Goal: Task Accomplishment & Management: Use online tool/utility

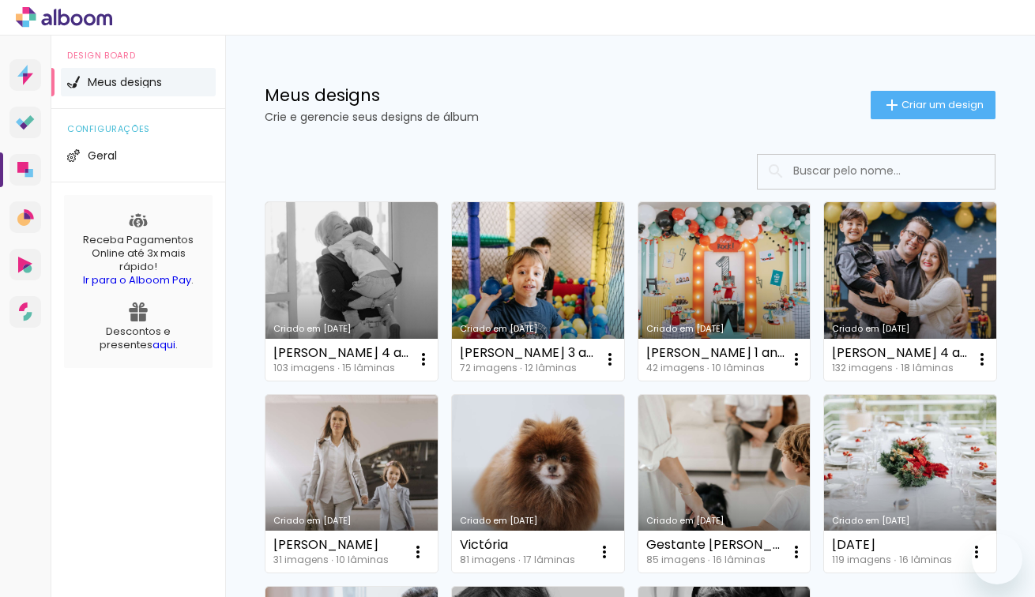
click at [637, 118] on p "Crie e gerencie seus designs de álbum" at bounding box center [568, 116] width 606 height 11
click at [938, 108] on span "Criar um design" at bounding box center [942, 105] width 82 height 10
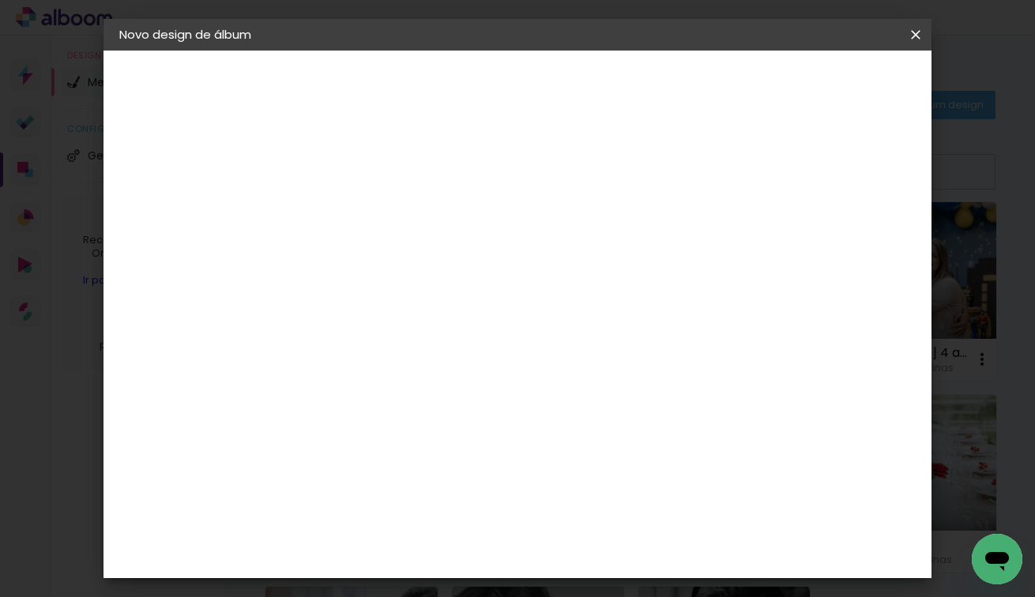
click at [378, 218] on input at bounding box center [378, 212] width 0 height 24
type input "[PERSON_NAME] 1 ano"
type paper-input "[PERSON_NAME] 1 ano"
click at [539, 96] on paper-button "Avançar" at bounding box center [500, 83] width 77 height 27
click at [447, 306] on input at bounding box center [418, 301] width 160 height 20
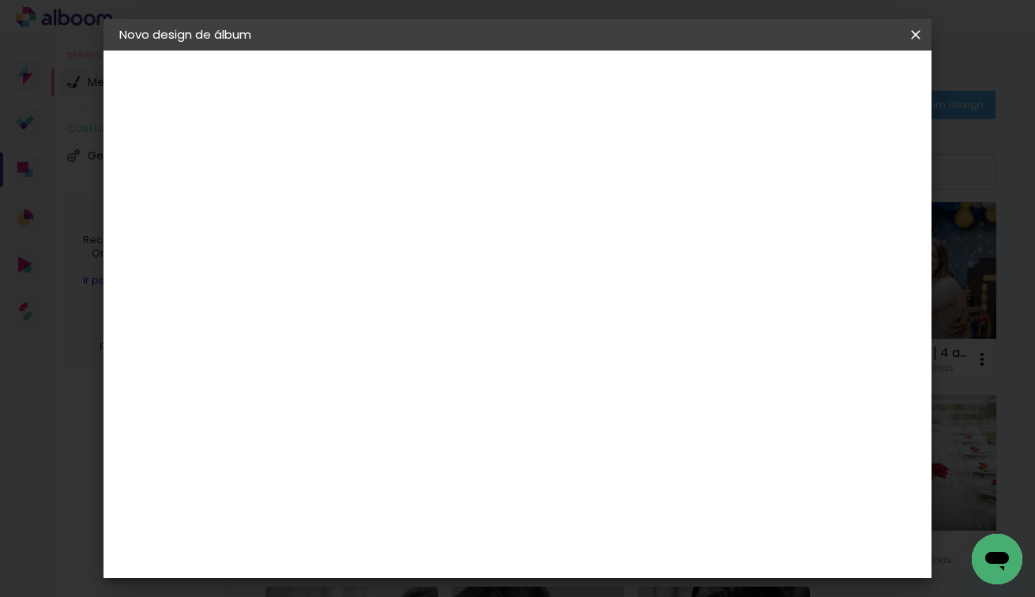
type input "di"
type paper-input "di"
click at [407, 393] on div "Digipix Pro" at bounding box center [386, 397] width 39 height 25
click at [631, 93] on paper-button "Avançar" at bounding box center [592, 83] width 77 height 27
click at [439, 263] on input "text" at bounding box center [409, 275] width 62 height 24
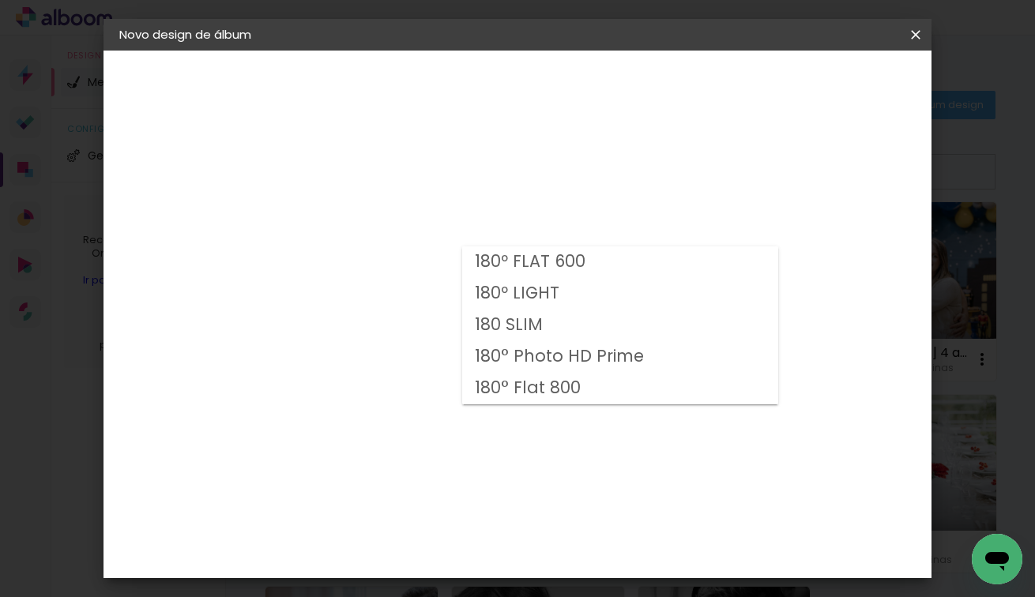
click at [0, 0] on slot "180º FLAT 600" at bounding box center [0, 0] width 0 height 0
type input "180º FLAT 600"
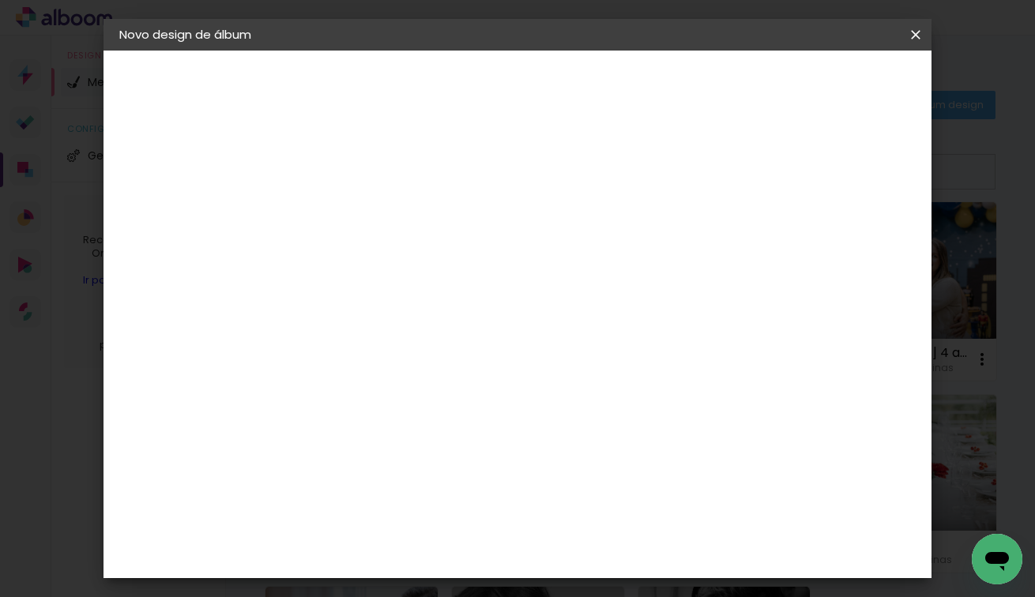
scroll to position [107, 0]
click at [484, 519] on span "25.0 × 25.0" at bounding box center [447, 540] width 73 height 42
click at [0, 0] on slot "Avançar" at bounding box center [0, 0] width 0 height 0
click at [829, 89] on span "Iniciar design" at bounding box center [793, 83] width 72 height 11
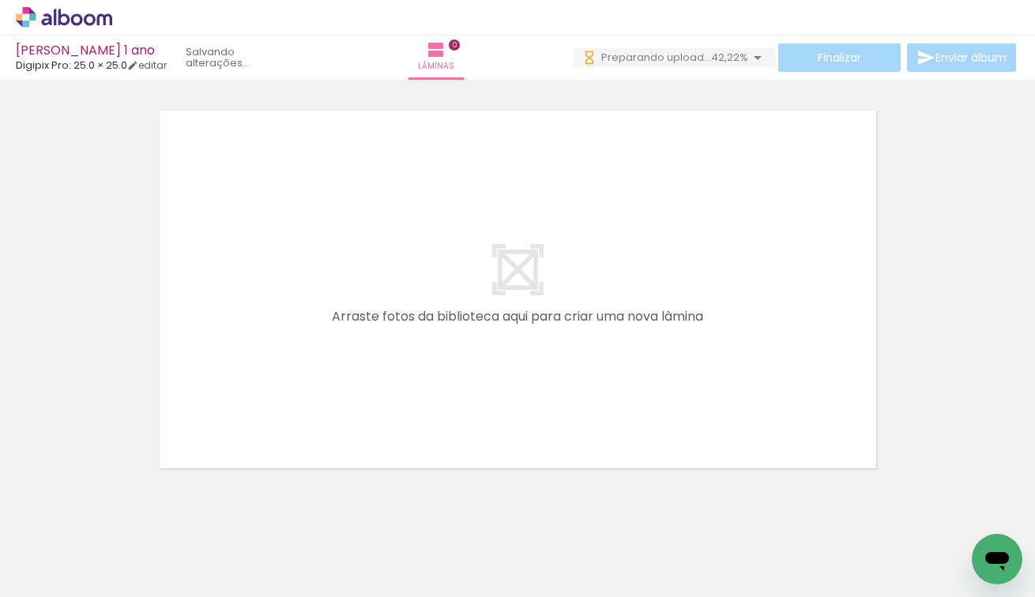
scroll to position [50, 0]
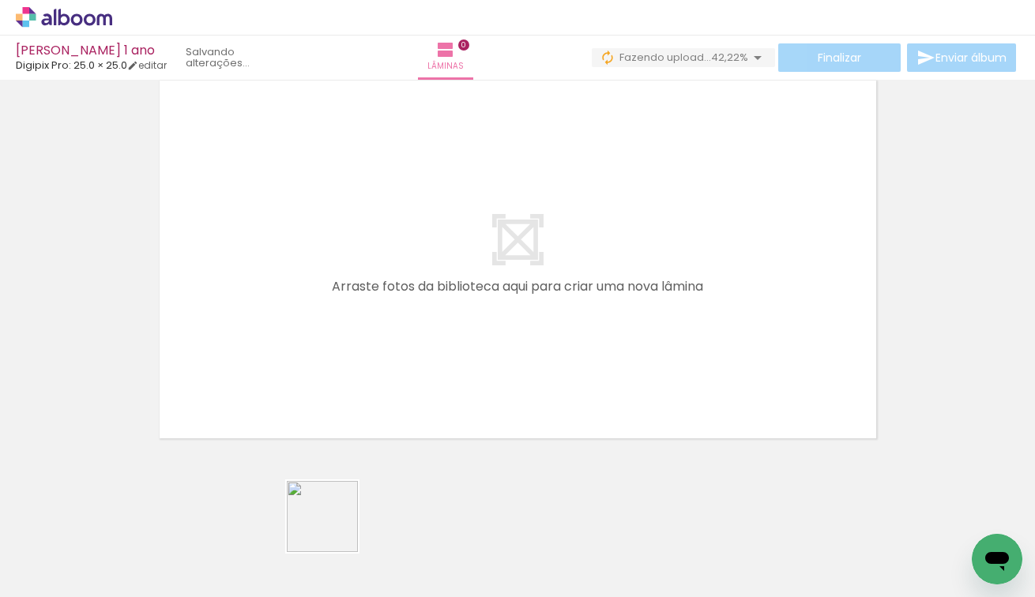
drag, startPoint x: 334, startPoint y: 528, endPoint x: 393, endPoint y: 347, distance: 191.1
click at [394, 347] on quentale-workspace at bounding box center [517, 298] width 1035 height 597
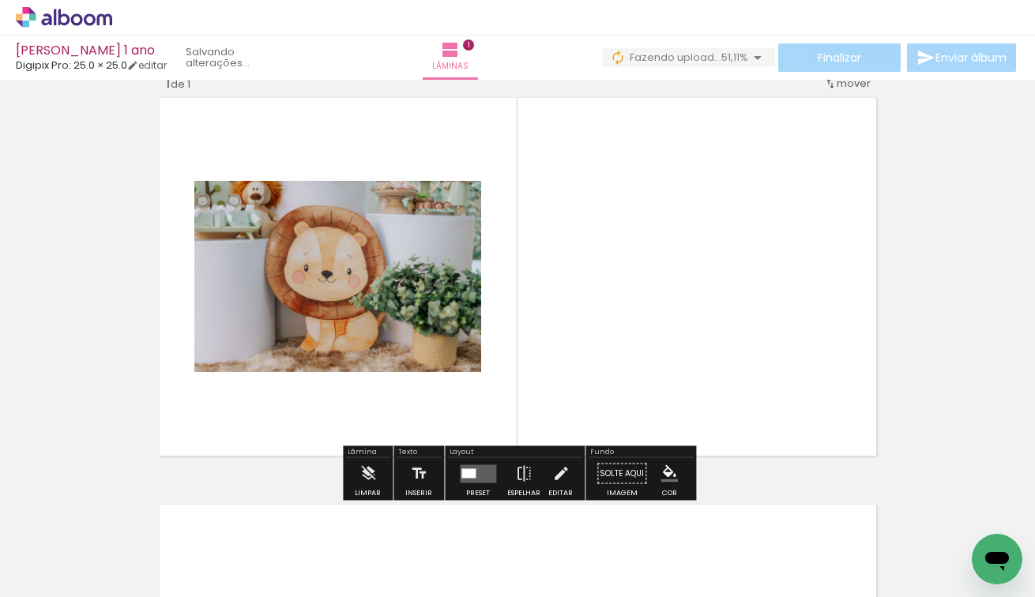
scroll to position [20, 0]
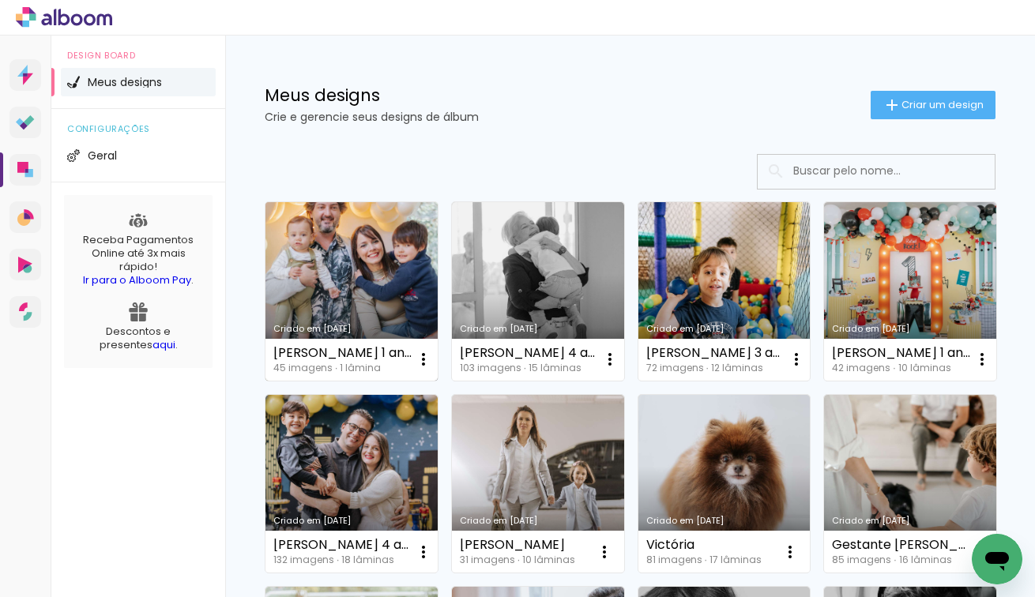
click at [380, 278] on link "Criado em [DATE]" at bounding box center [351, 291] width 172 height 179
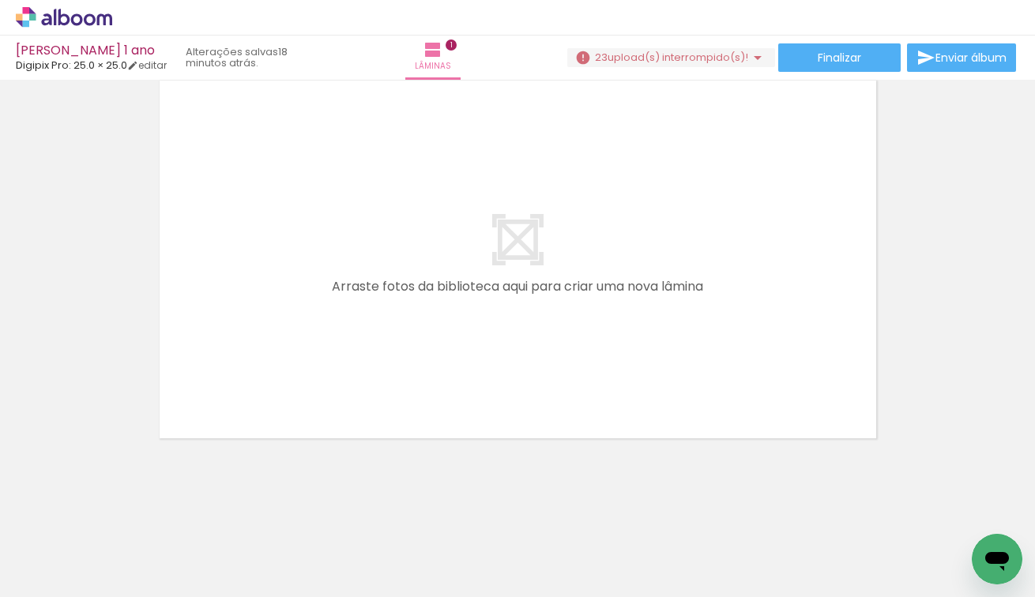
scroll to position [0, 712]
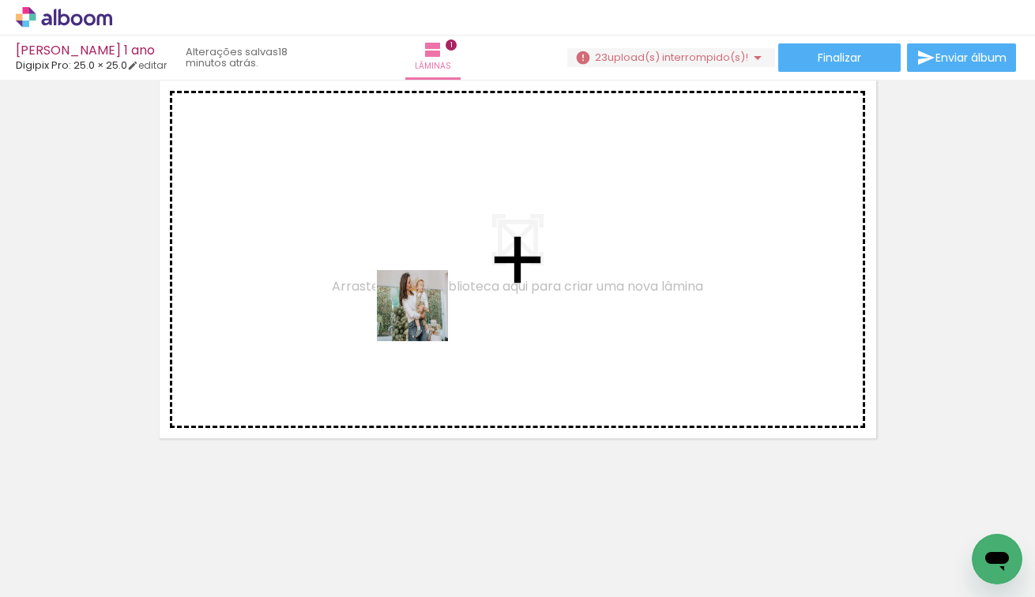
drag, startPoint x: 338, startPoint y: 558, endPoint x: 437, endPoint y: 288, distance: 287.6
click at [438, 288] on quentale-workspace at bounding box center [517, 298] width 1035 height 597
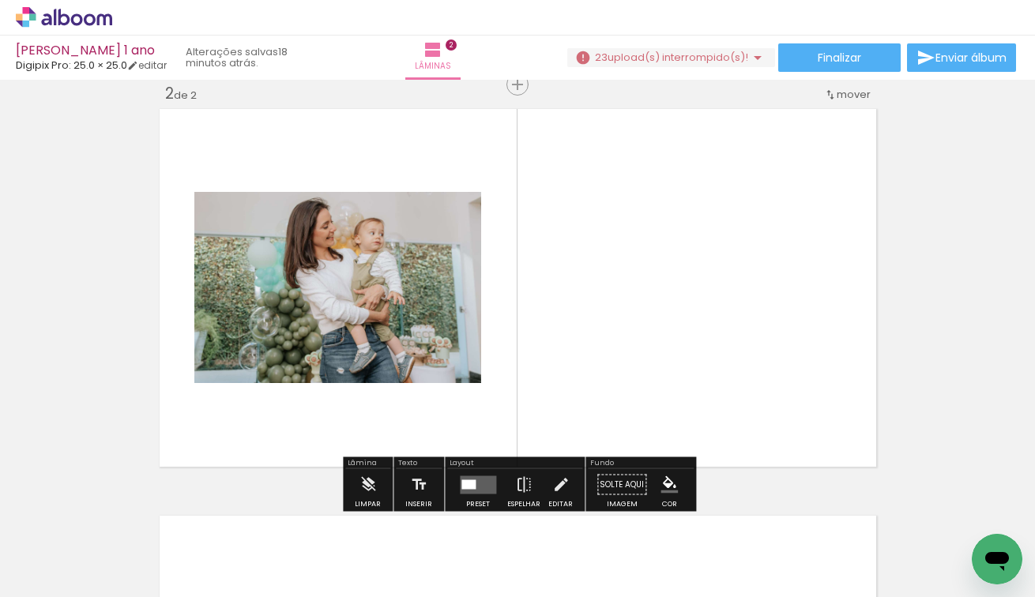
scroll to position [427, 0]
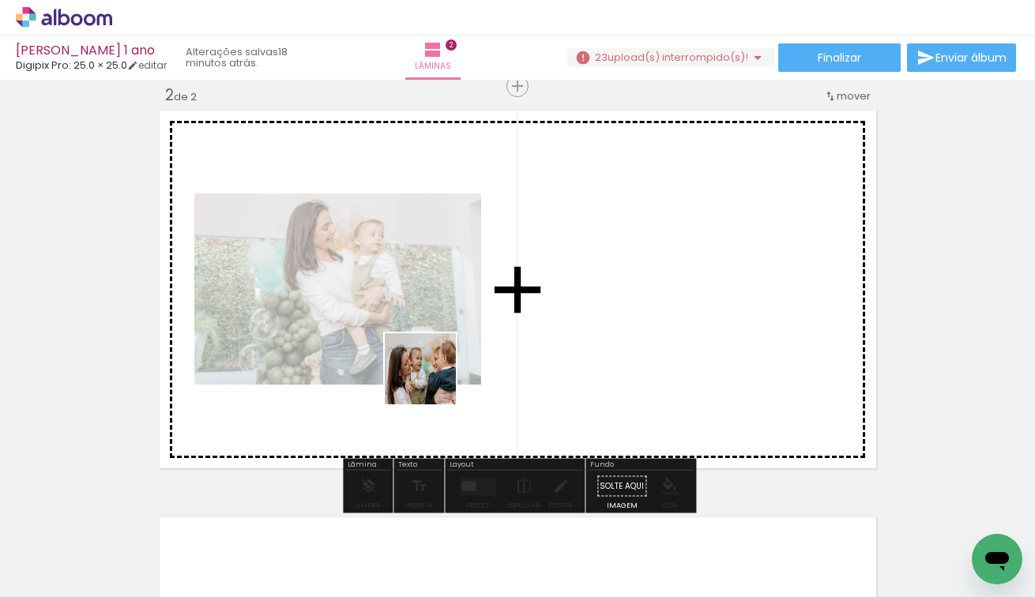
drag, startPoint x: 432, startPoint y: 546, endPoint x: 430, endPoint y: 379, distance: 166.7
click at [431, 379] on quentale-workspace at bounding box center [517, 298] width 1035 height 597
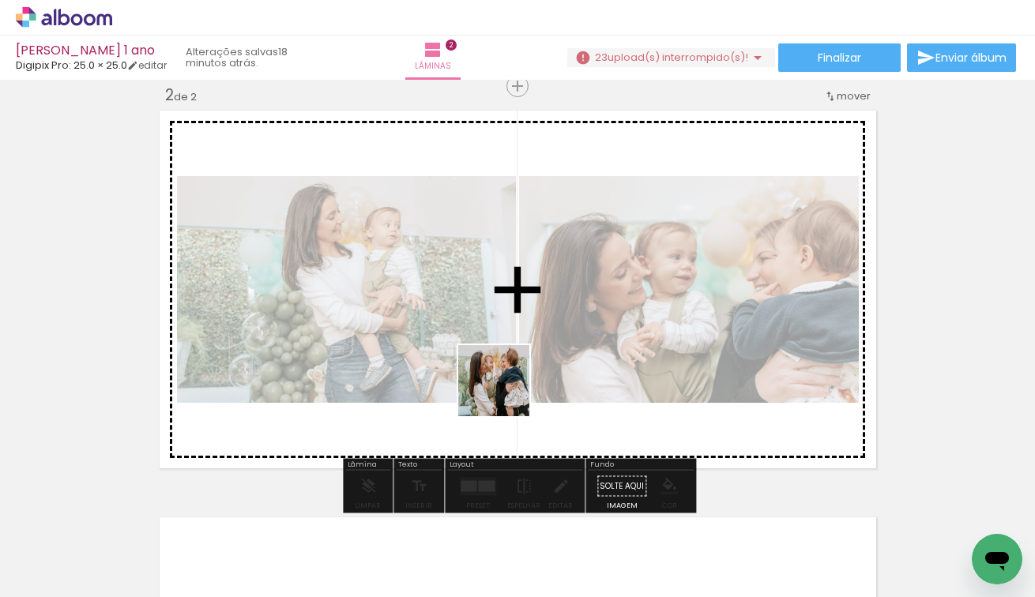
drag, startPoint x: 505, startPoint y: 550, endPoint x: 503, endPoint y: 381, distance: 169.0
click at [504, 381] on quentale-workspace at bounding box center [517, 298] width 1035 height 597
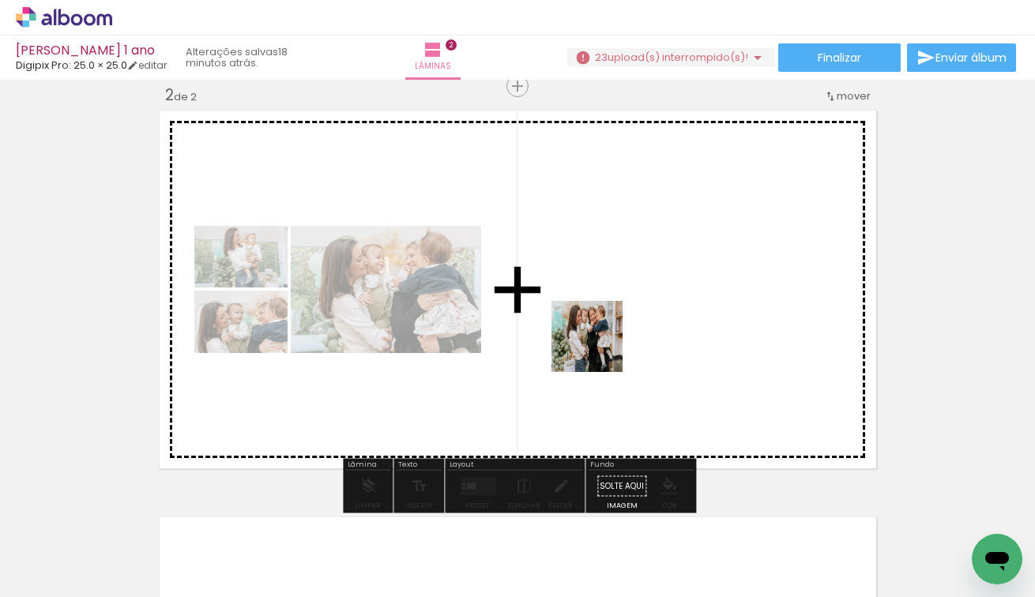
drag, startPoint x: 614, startPoint y: 534, endPoint x: 600, endPoint y: 315, distance: 219.2
click at [600, 317] on quentale-workspace at bounding box center [517, 298] width 1035 height 597
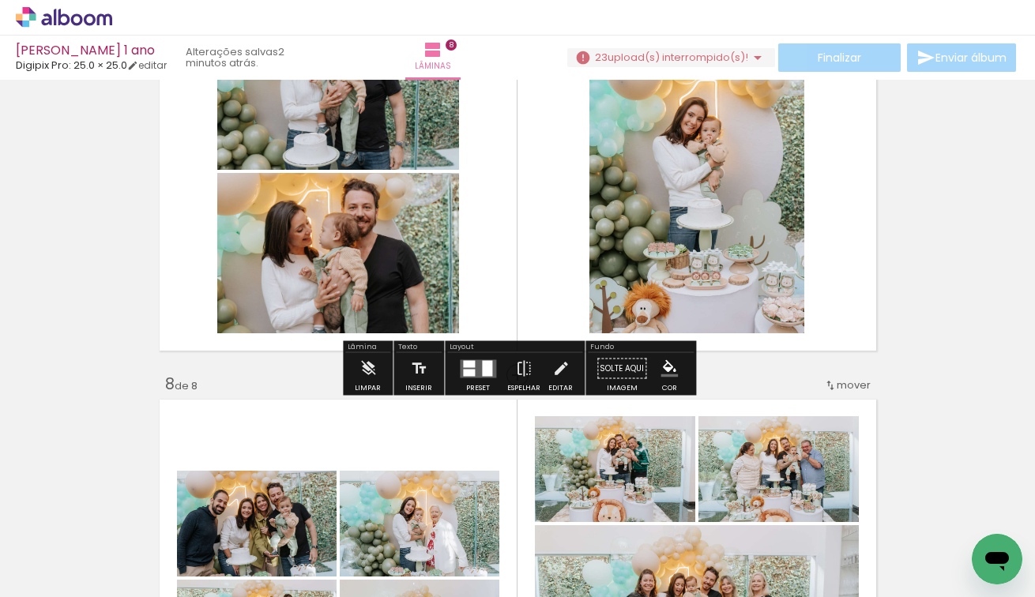
scroll to position [2580, 0]
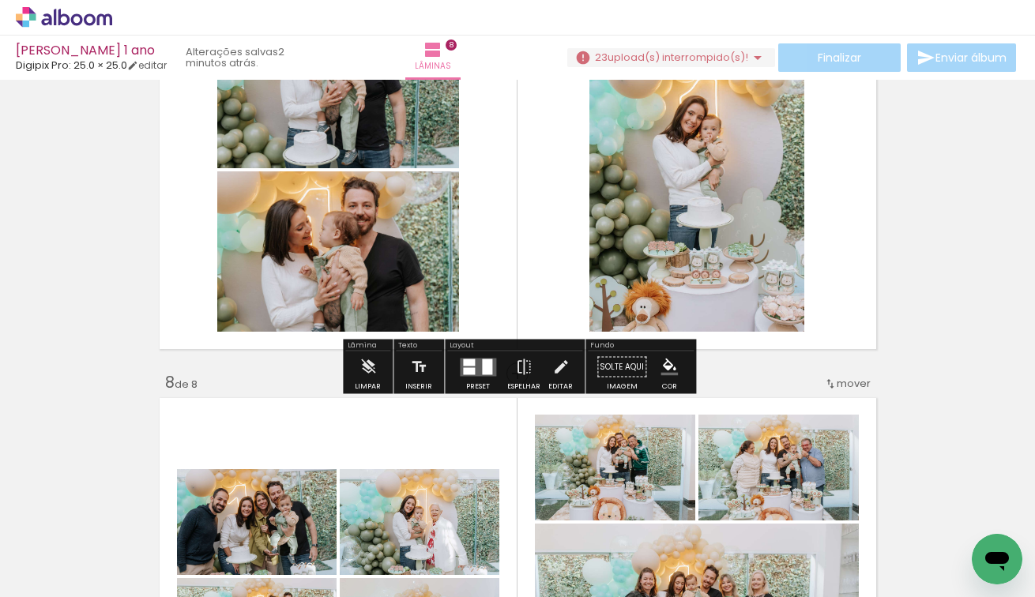
click at [646, 64] on paper-button "23 upload(s) interrompido(s)! 97,78%" at bounding box center [671, 57] width 208 height 19
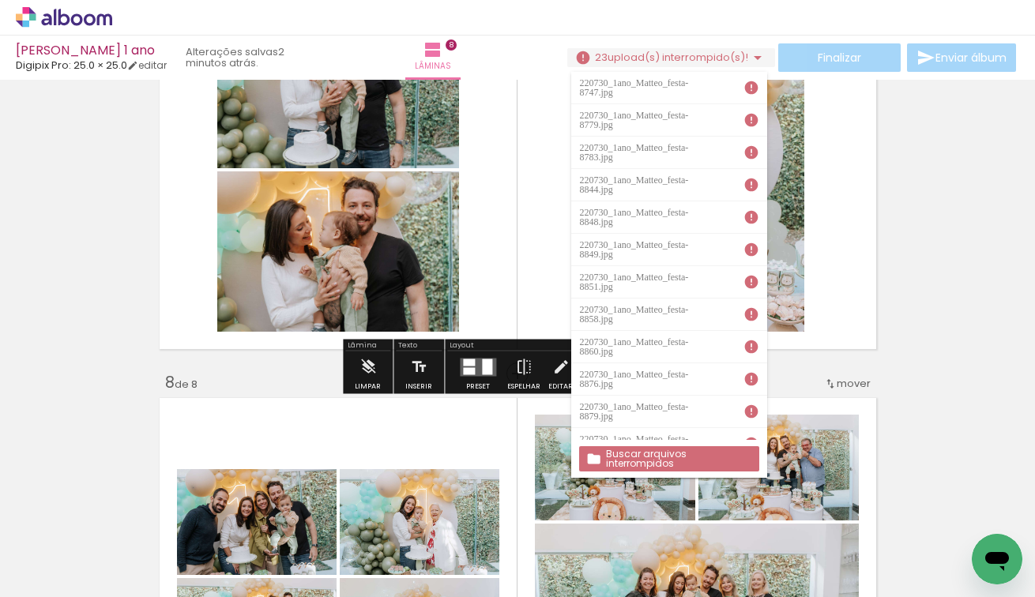
click at [0, 0] on slot "Buscar arquivos interrompidos" at bounding box center [0, 0] width 0 height 0
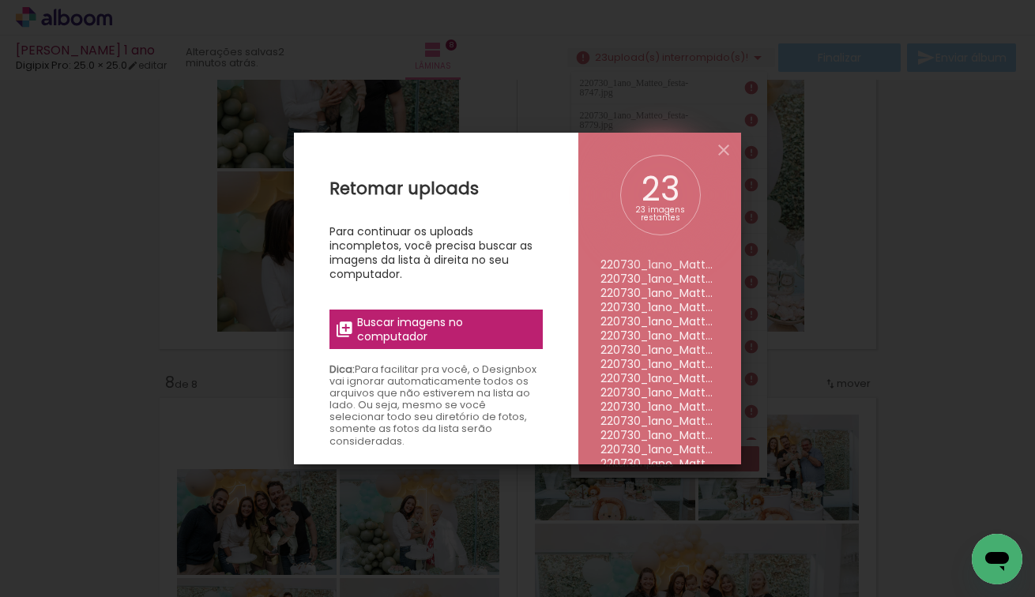
click at [503, 329] on span "Buscar imagens no computador" at bounding box center [445, 329] width 176 height 28
click at [0, 0] on input "file" at bounding box center [0, 0] width 0 height 0
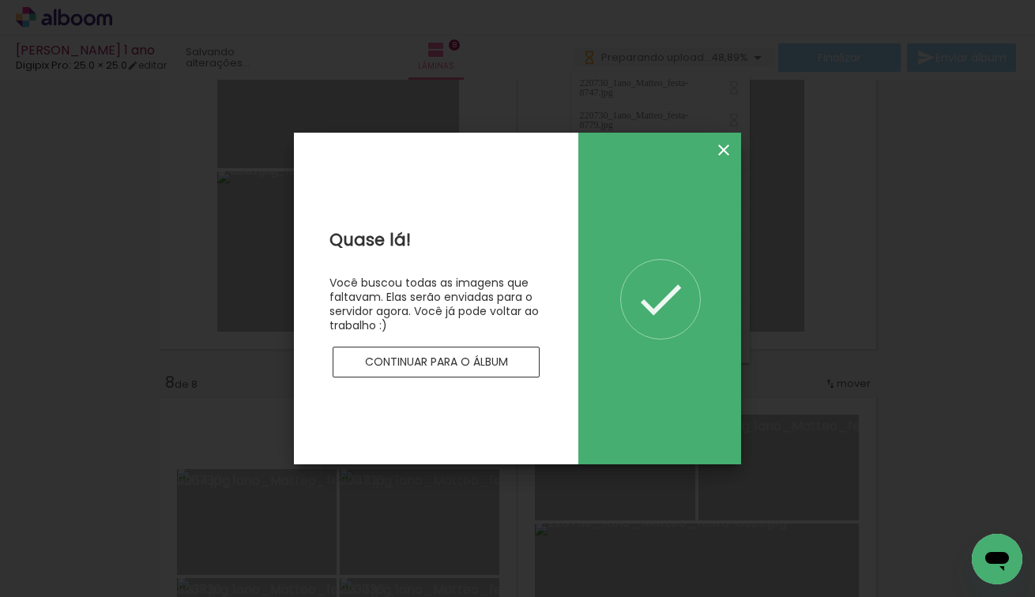
click at [726, 152] on iron-icon at bounding box center [723, 150] width 19 height 19
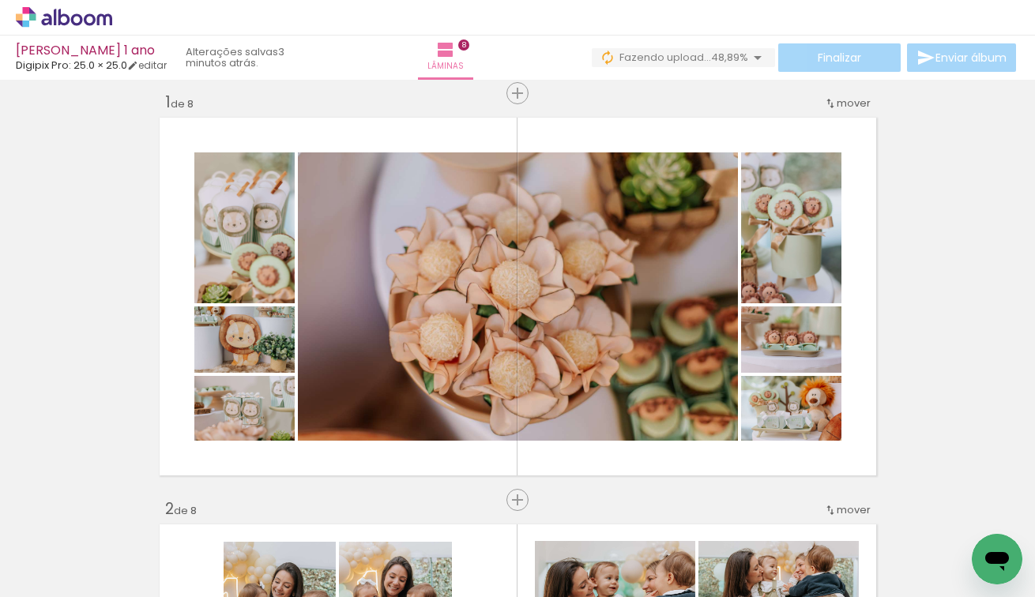
scroll to position [0, 0]
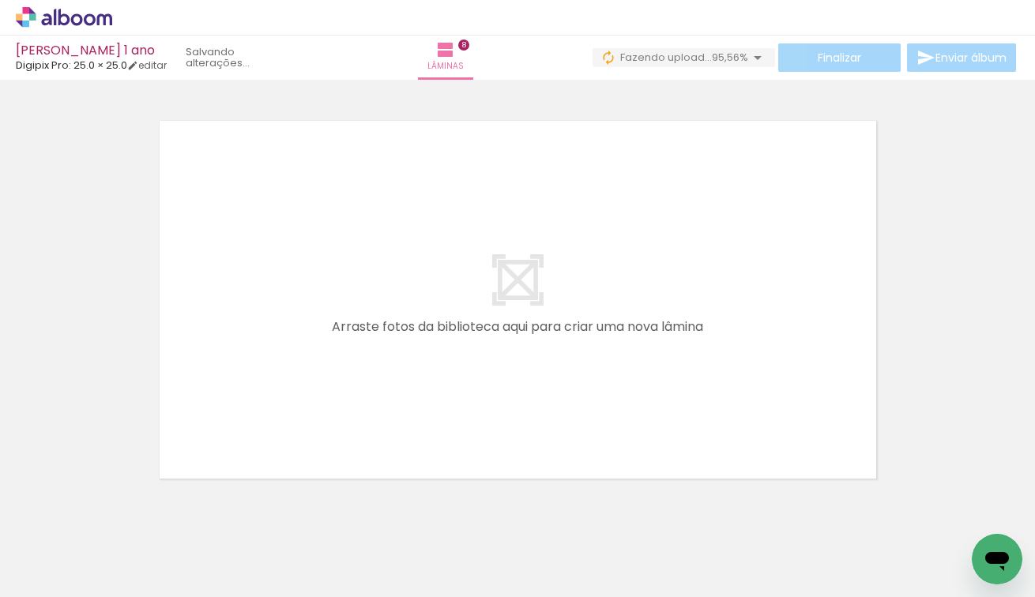
scroll to position [3266, 0]
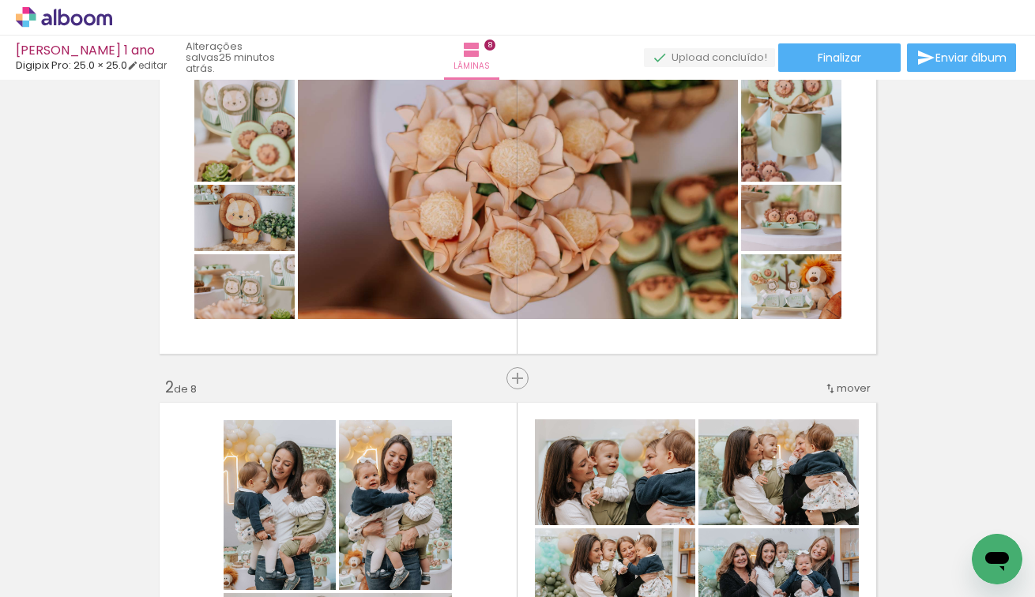
scroll to position [59, 0]
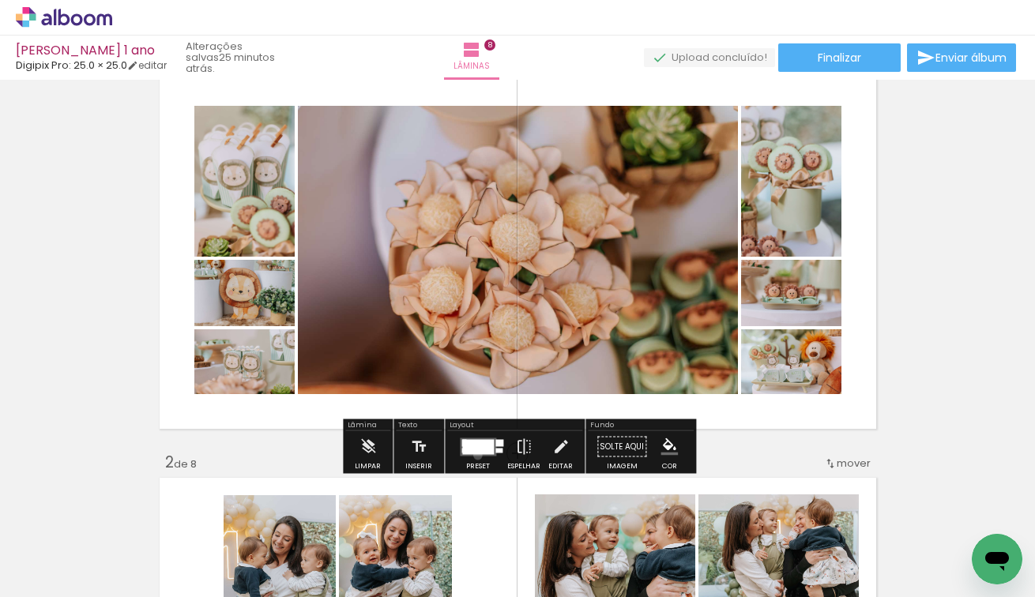
click at [474, 455] on quentale-layouter at bounding box center [478, 447] width 36 height 18
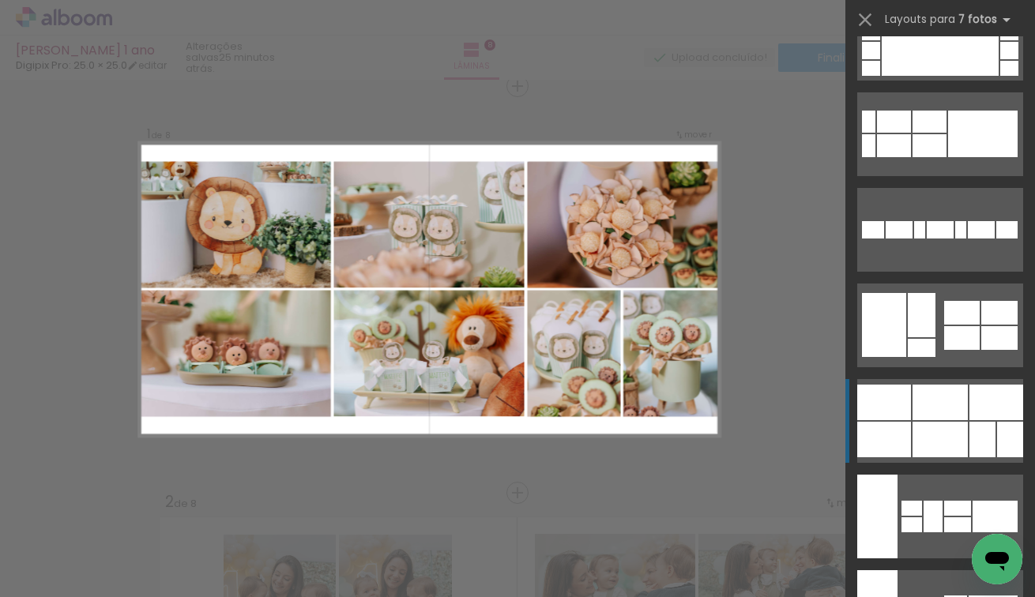
scroll to position [1222, 0]
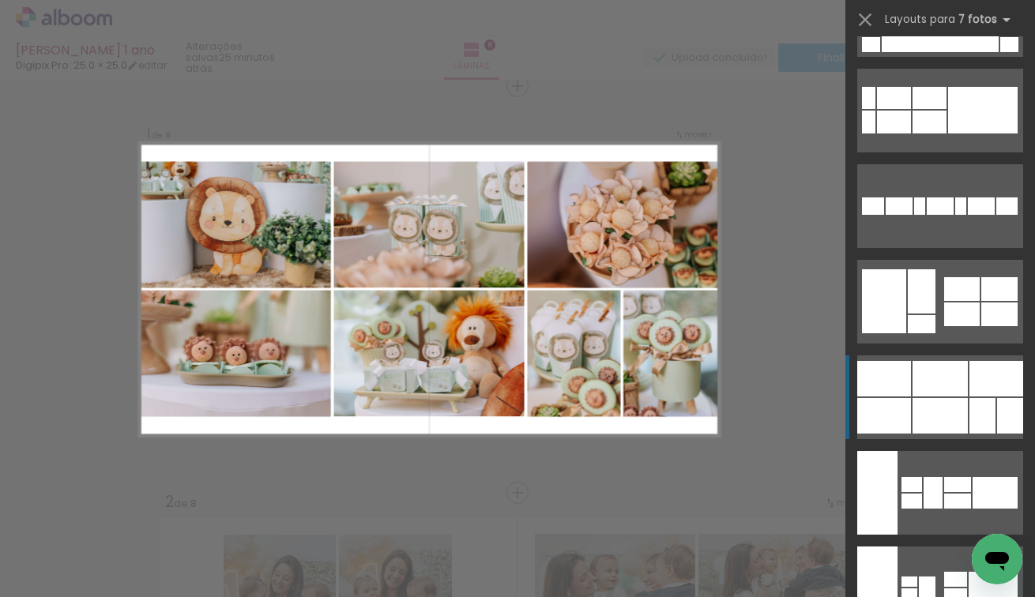
click at [975, 390] on div at bounding box center [996, 379] width 54 height 36
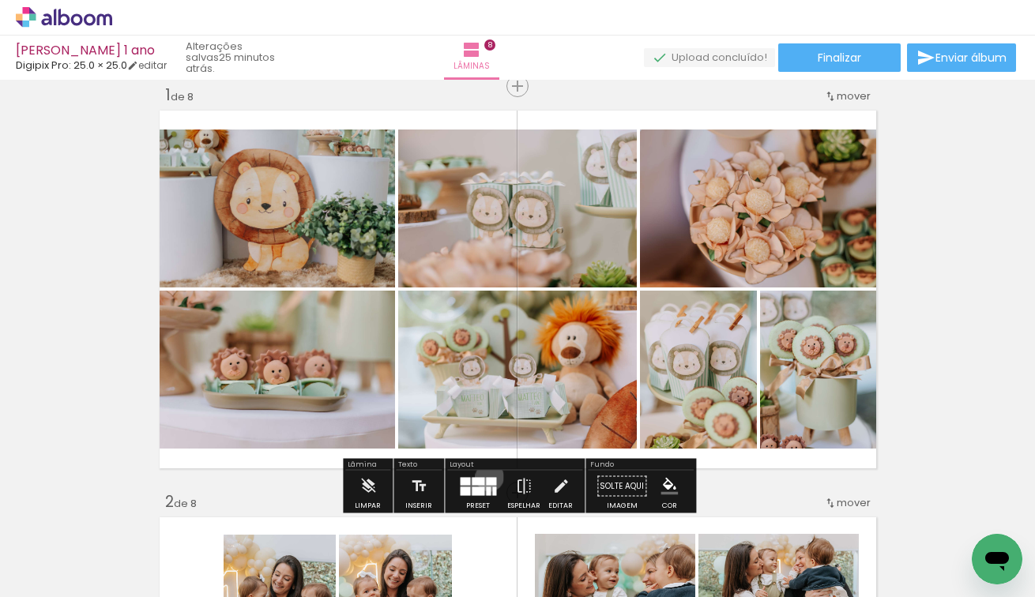
click at [486, 477] on div at bounding box center [491, 481] width 10 height 8
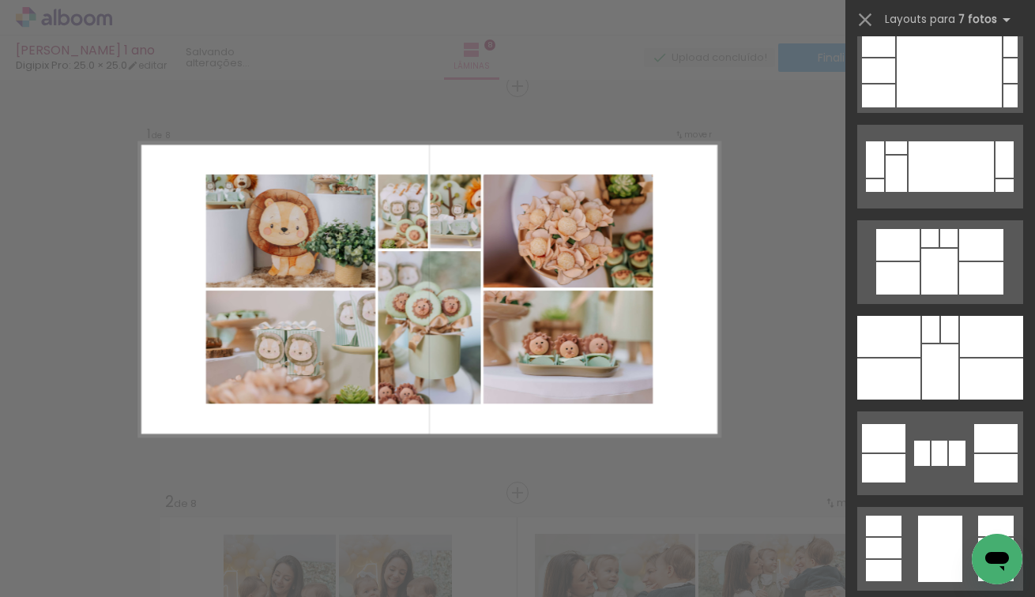
scroll to position [3397, 0]
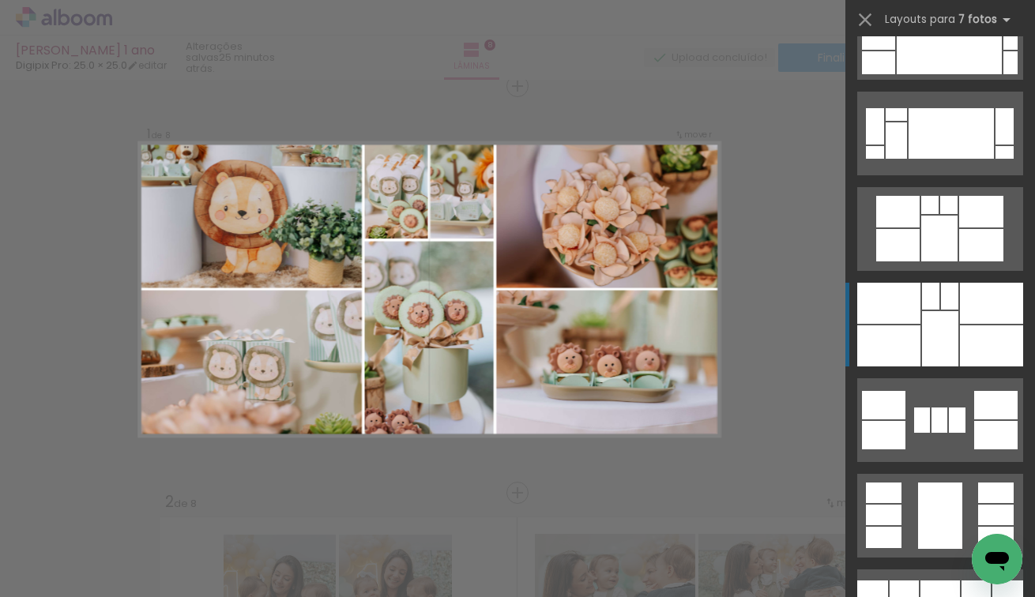
click at [911, 314] on div at bounding box center [888, 303] width 63 height 41
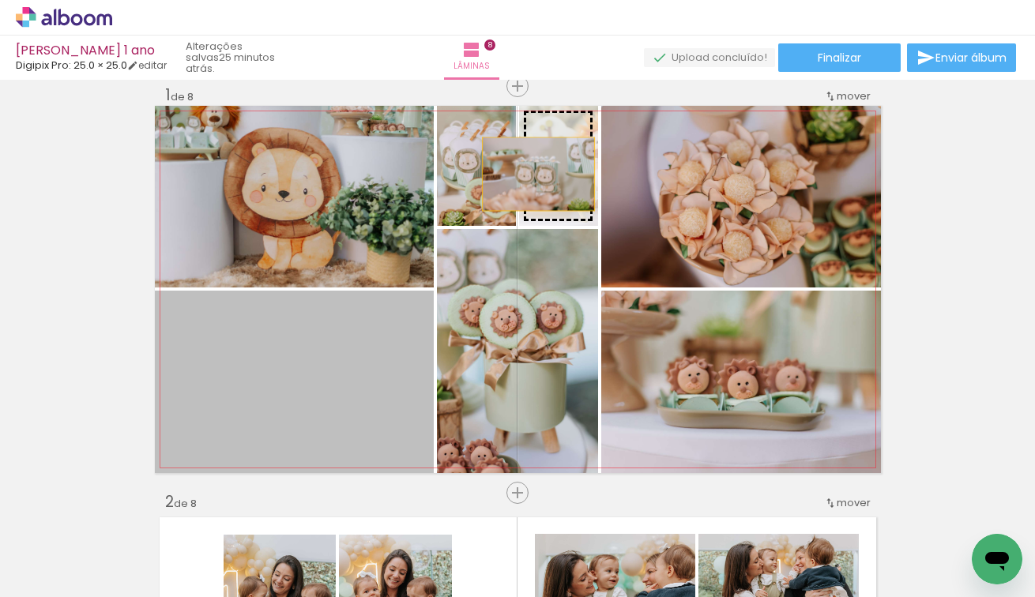
drag, startPoint x: 366, startPoint y: 383, endPoint x: 554, endPoint y: 156, distance: 295.0
click at [0, 0] on slot at bounding box center [0, 0] width 0 height 0
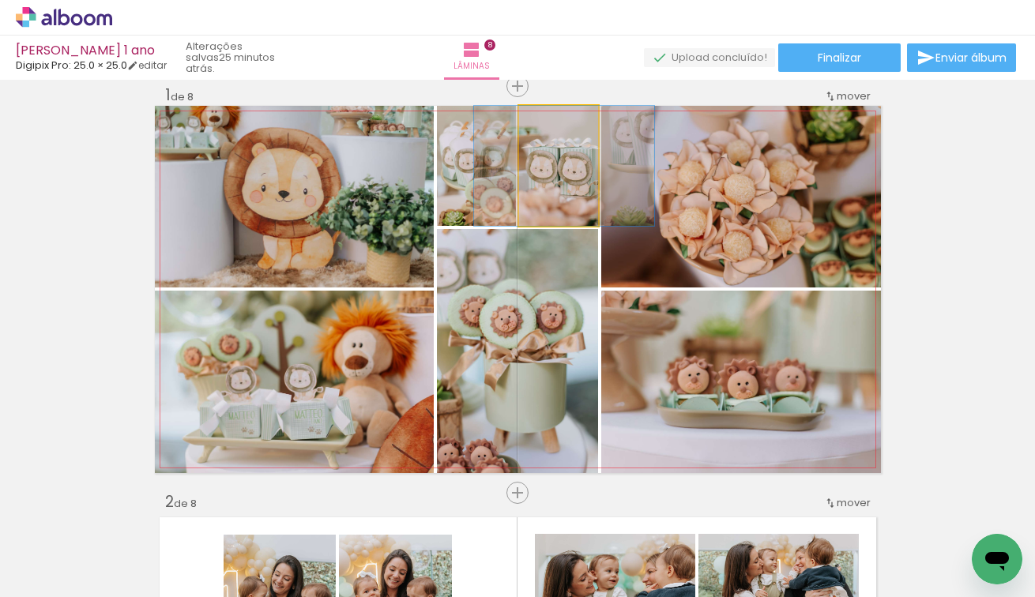
drag, startPoint x: 575, startPoint y: 196, endPoint x: 581, endPoint y: 185, distance: 12.4
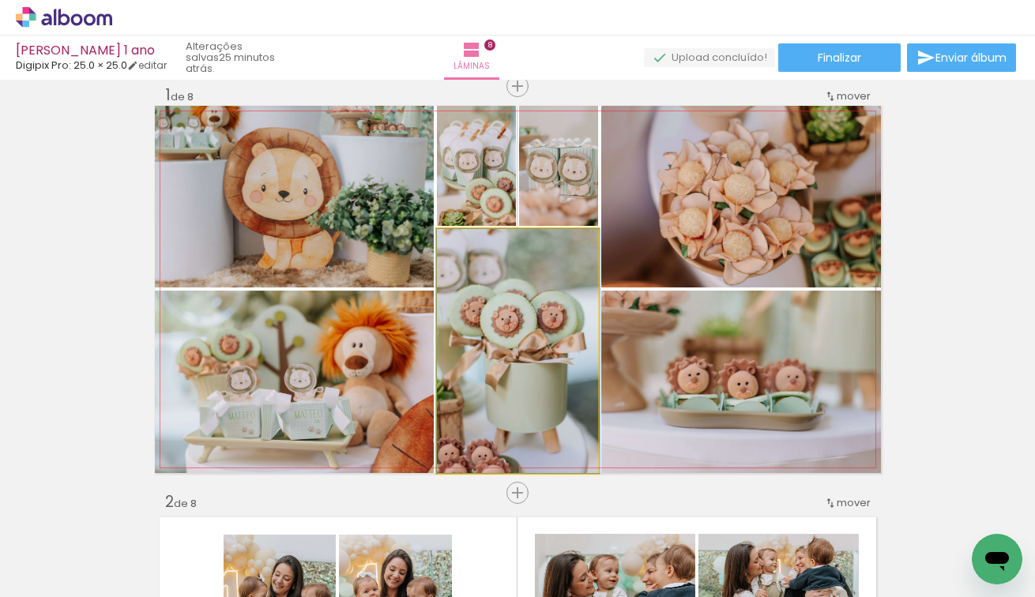
drag, startPoint x: 479, startPoint y: 379, endPoint x: 483, endPoint y: 370, distance: 10.0
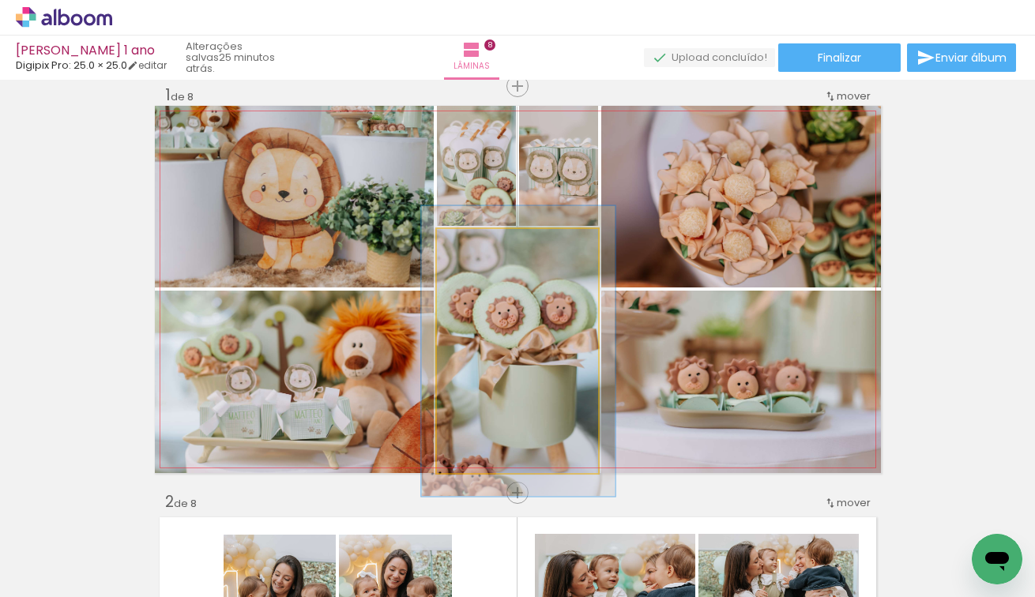
drag, startPoint x: 479, startPoint y: 245, endPoint x: 490, endPoint y: 248, distance: 11.5
type paper-slider "120"
click at [490, 248] on div at bounding box center [484, 245] width 25 height 25
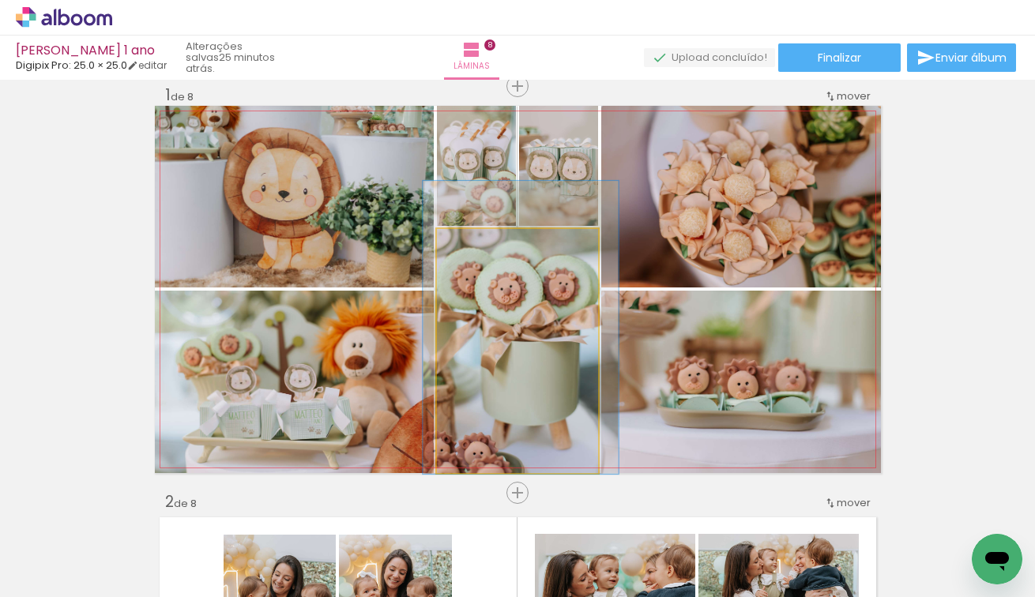
drag, startPoint x: 500, startPoint y: 349, endPoint x: 502, endPoint y: 325, distance: 23.8
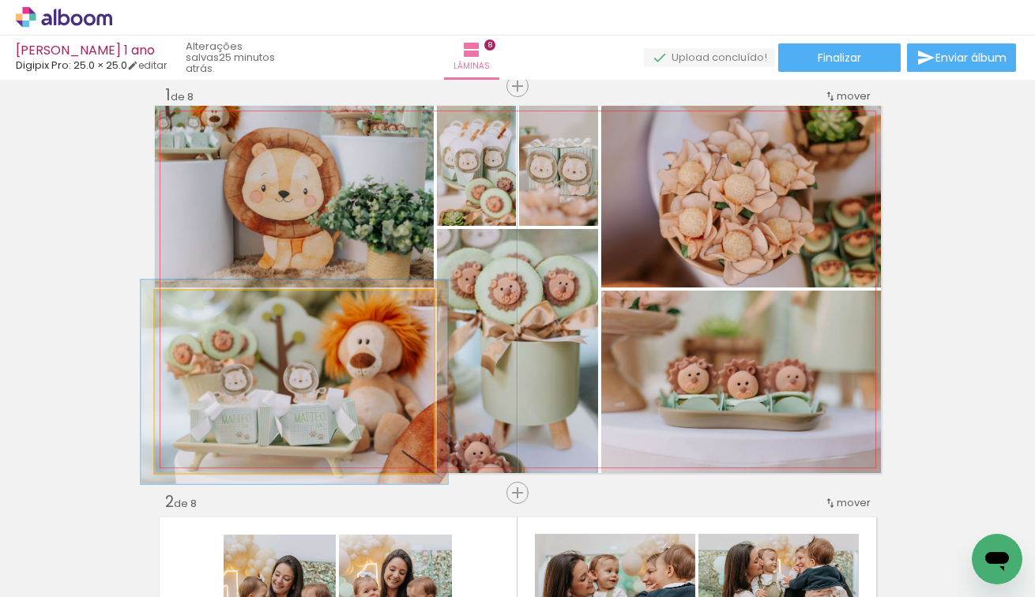
drag, startPoint x: 197, startPoint y: 314, endPoint x: 209, endPoint y: 314, distance: 11.8
type paper-slider "122"
click at [209, 314] on div at bounding box center [196, 307] width 25 height 25
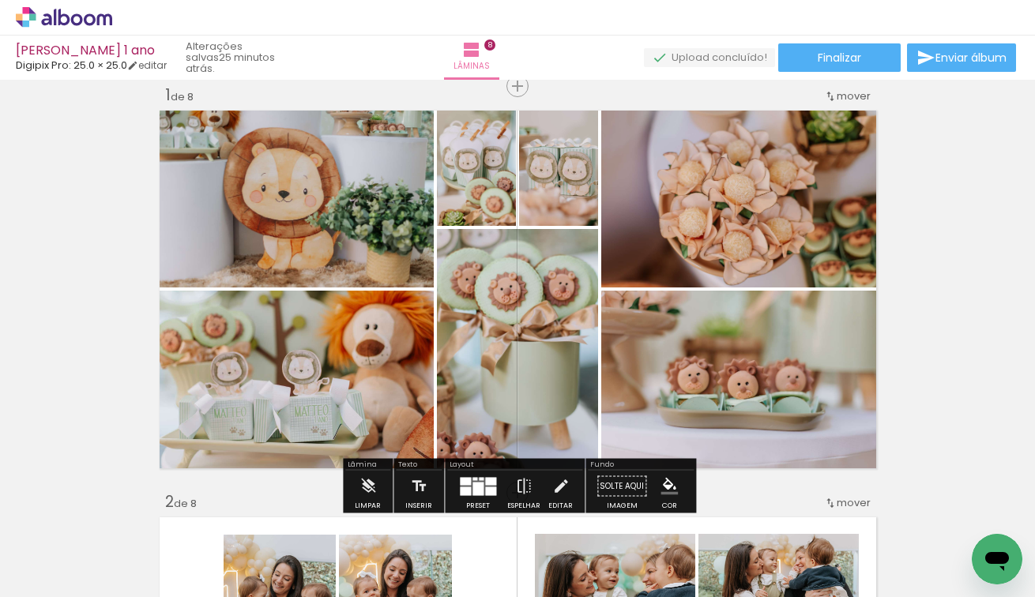
click at [221, 371] on quentale-photo at bounding box center [294, 382] width 279 height 182
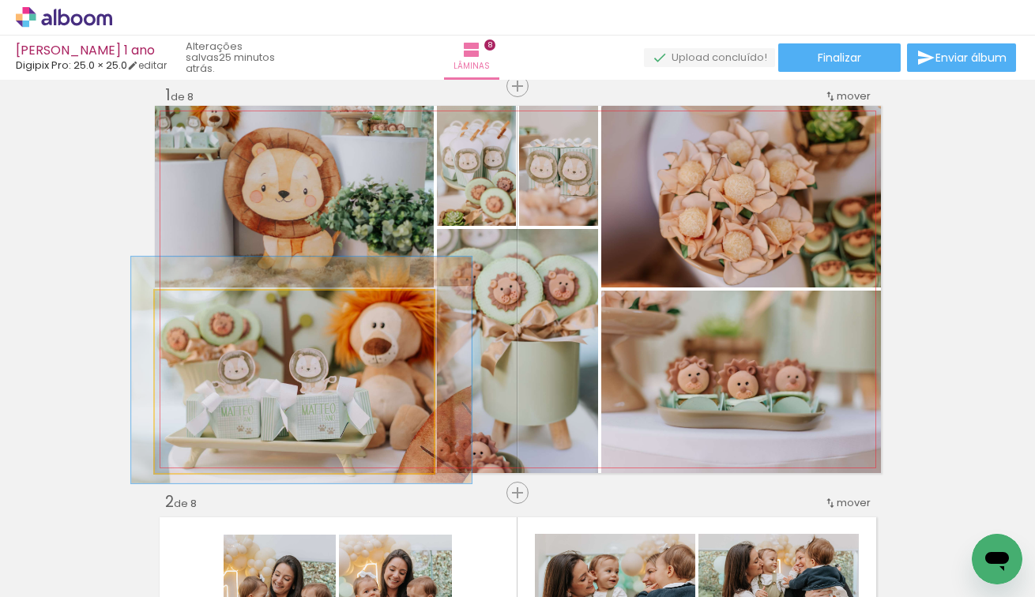
drag, startPoint x: 221, startPoint y: 378, endPoint x: 228, endPoint y: 370, distance: 10.1
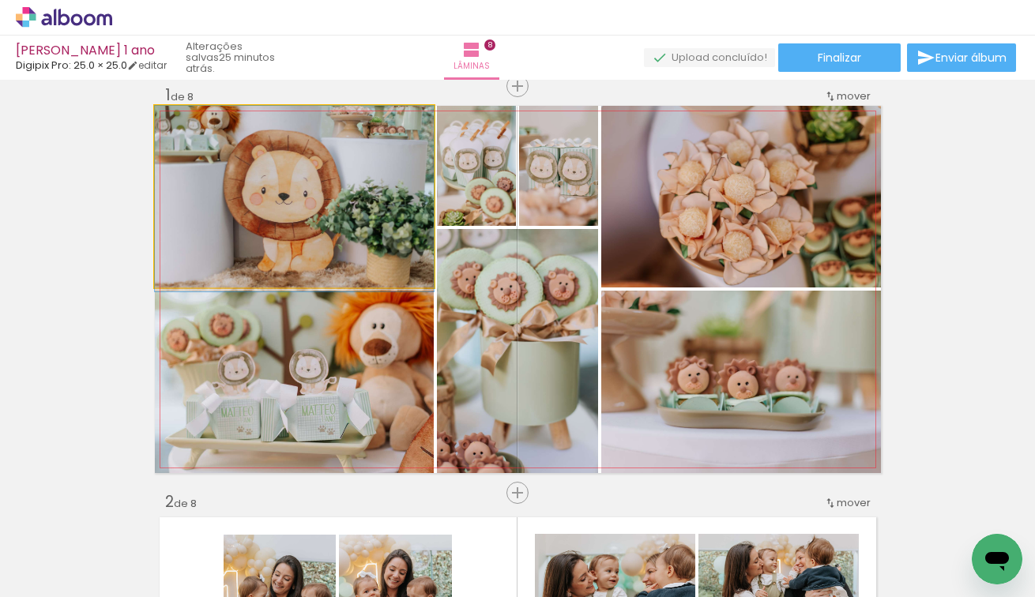
drag, startPoint x: 240, startPoint y: 179, endPoint x: 240, endPoint y: 190, distance: 11.1
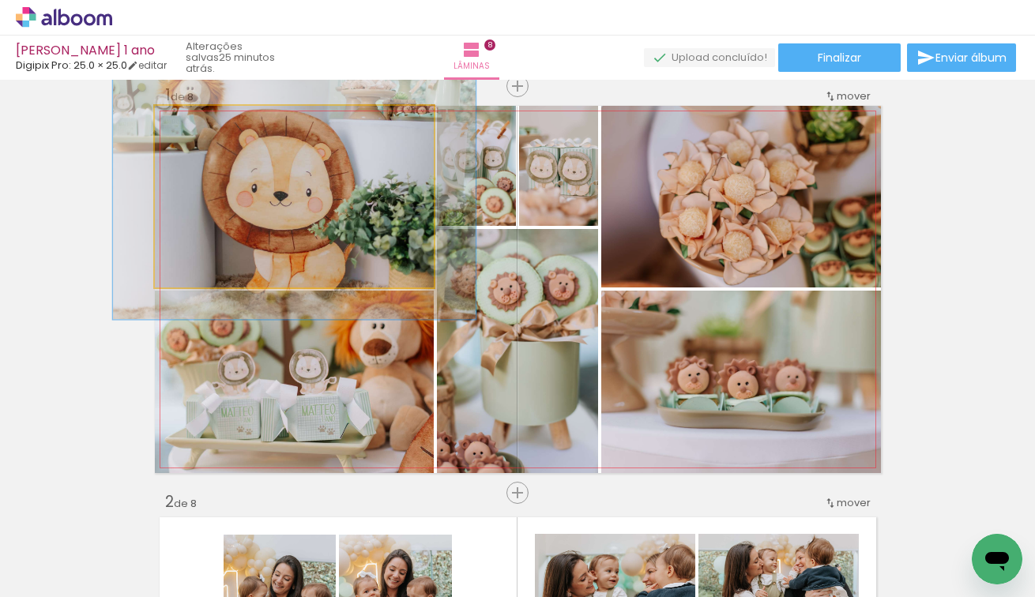
drag, startPoint x: 197, startPoint y: 125, endPoint x: 215, endPoint y: 125, distance: 18.2
click at [215, 125] on div at bounding box center [207, 122] width 25 height 25
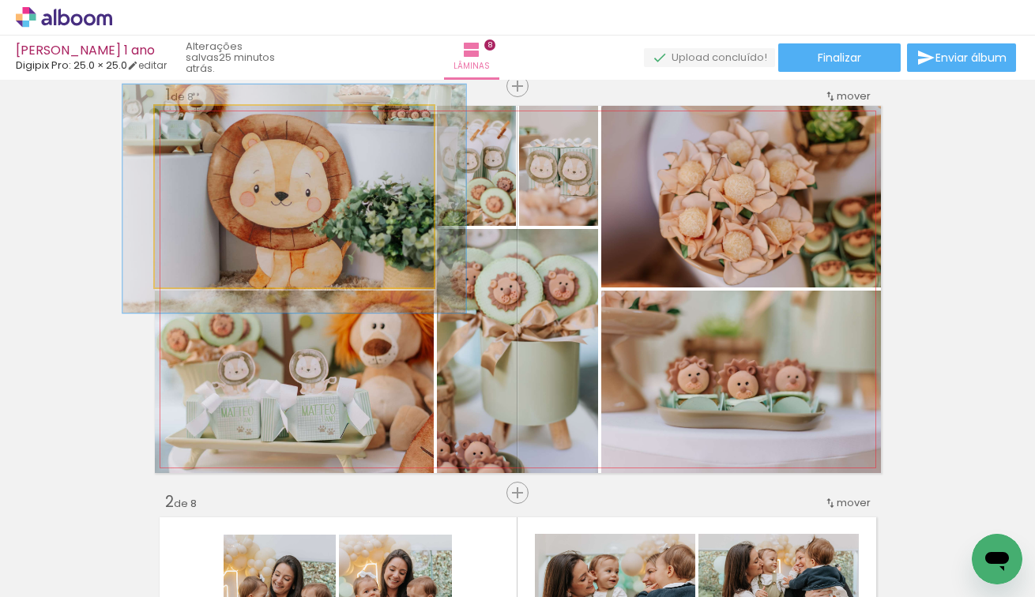
click at [205, 122] on div at bounding box center [205, 122] width 14 height 14
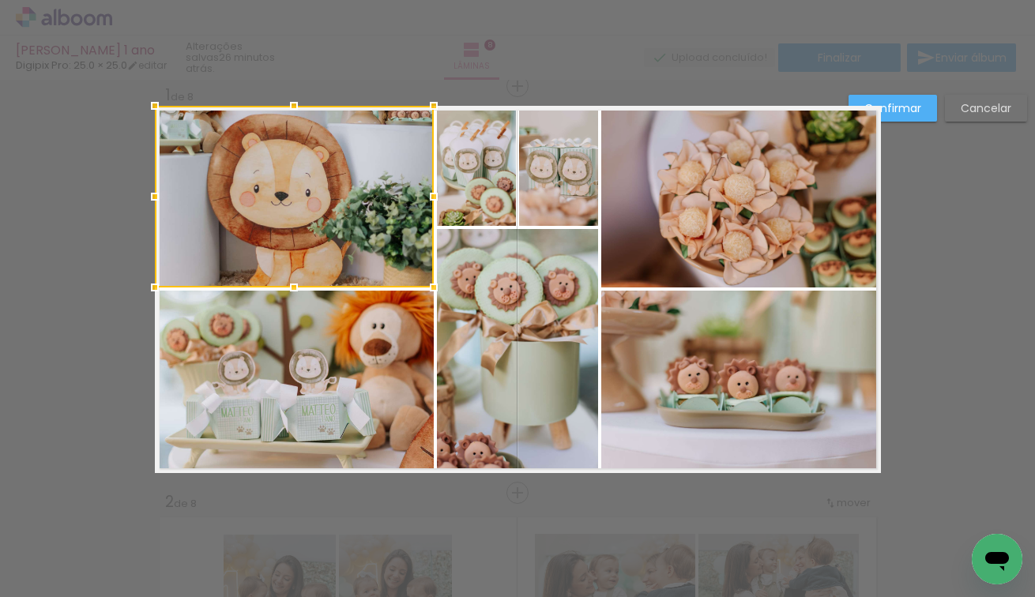
click at [221, 147] on div at bounding box center [294, 197] width 279 height 182
click at [361, 35] on div at bounding box center [517, 40] width 1035 height 80
click at [0, 0] on slot "Cancelar" at bounding box center [0, 0] width 0 height 0
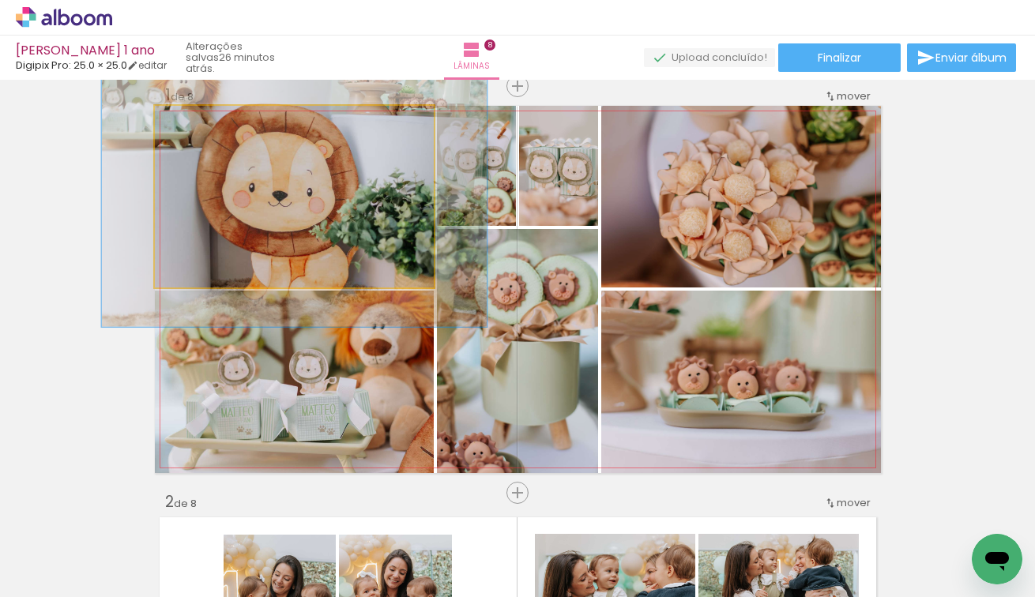
drag, startPoint x: 204, startPoint y: 126, endPoint x: 216, endPoint y: 129, distance: 13.0
click at [216, 129] on div at bounding box center [215, 122] width 14 height 14
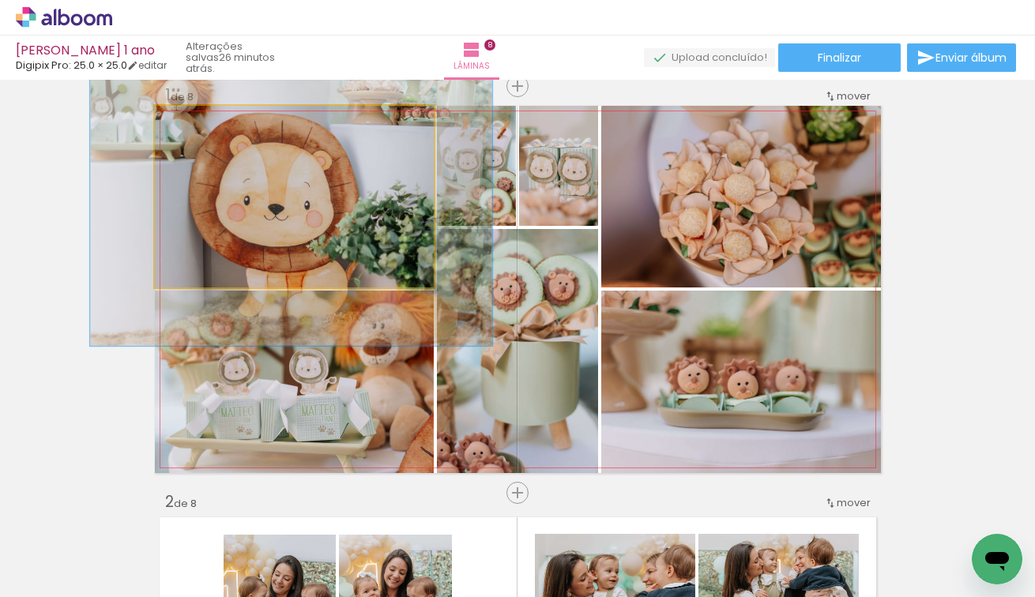
drag, startPoint x: 272, startPoint y: 181, endPoint x: 267, endPoint y: 193, distance: 12.8
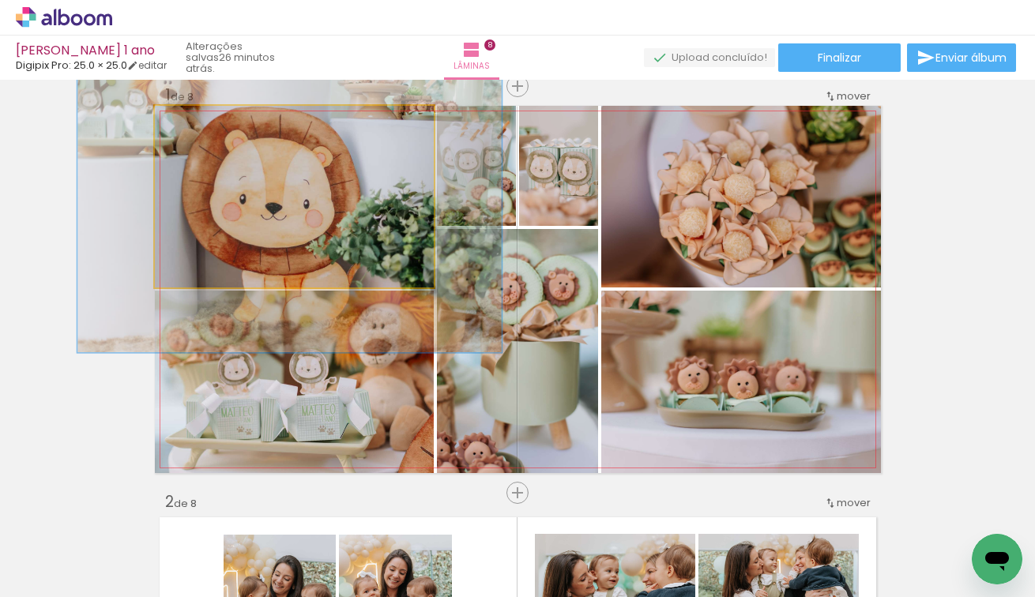
type paper-slider "152"
click at [227, 120] on div at bounding box center [223, 122] width 14 height 14
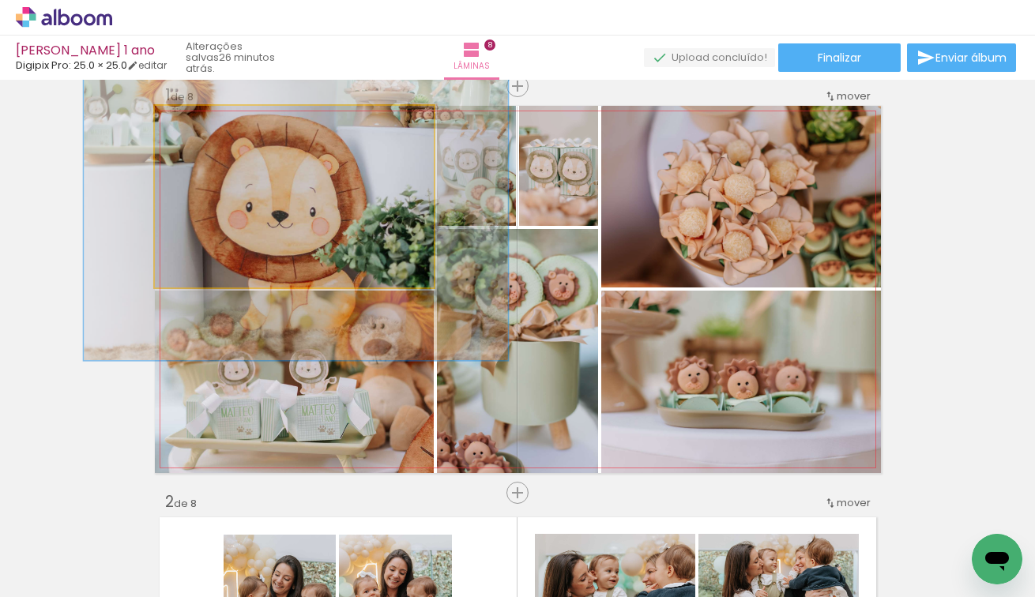
drag, startPoint x: 278, startPoint y: 166, endPoint x: 284, endPoint y: 171, distance: 8.4
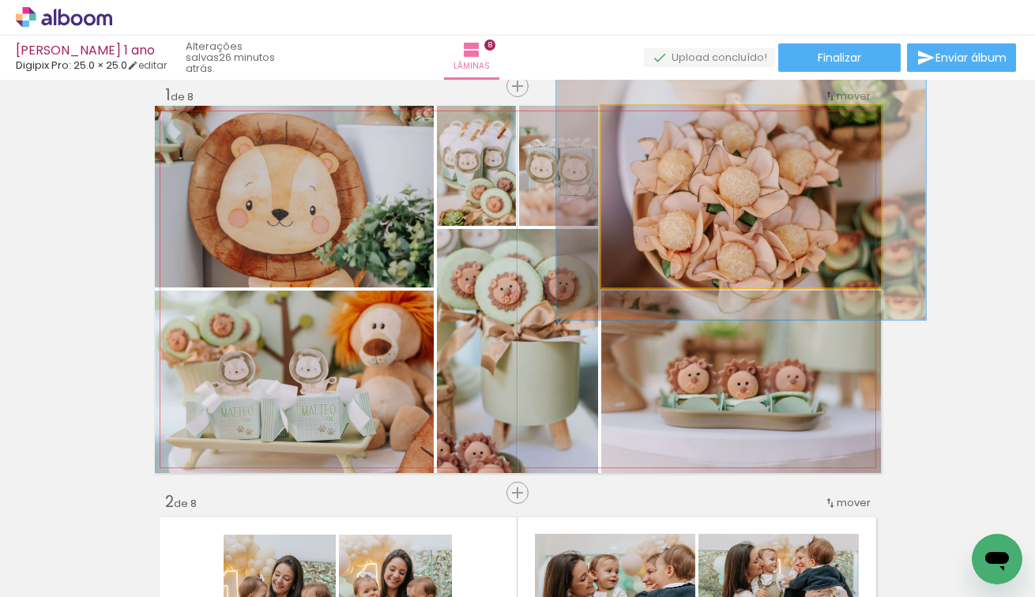
drag, startPoint x: 635, startPoint y: 127, endPoint x: 652, endPoint y: 127, distance: 17.4
click at [652, 127] on div at bounding box center [655, 122] width 25 height 25
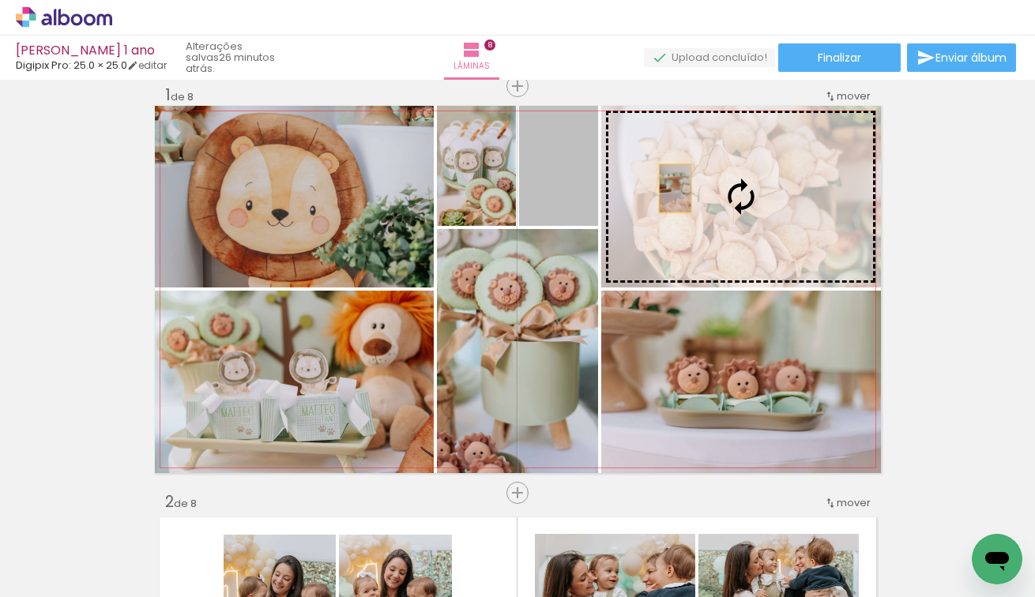
drag, startPoint x: 563, startPoint y: 188, endPoint x: 690, endPoint y: 188, distance: 126.4
click at [0, 0] on slot at bounding box center [0, 0] width 0 height 0
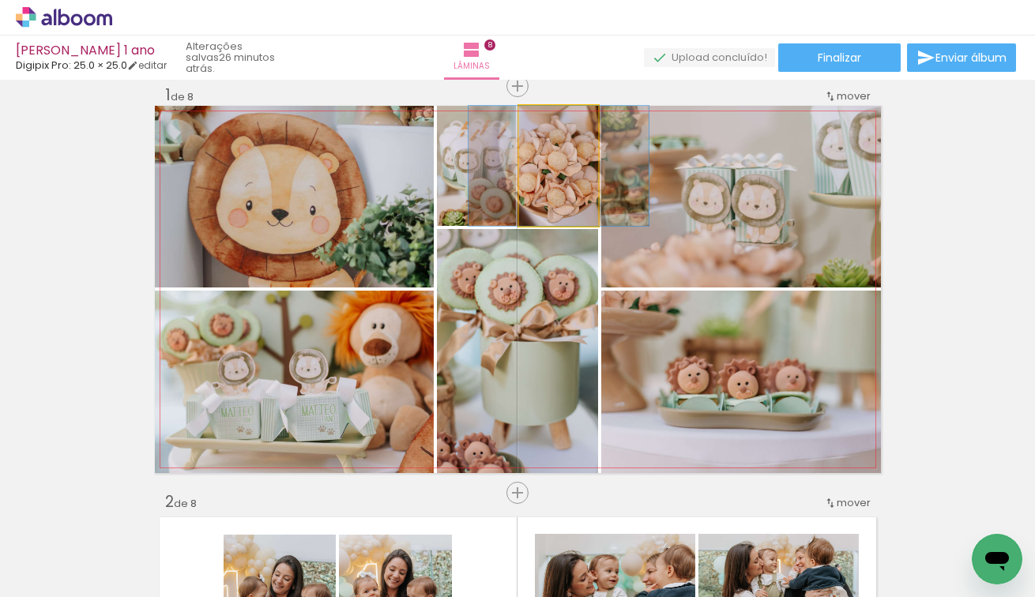
click at [564, 179] on quentale-photo at bounding box center [558, 166] width 79 height 120
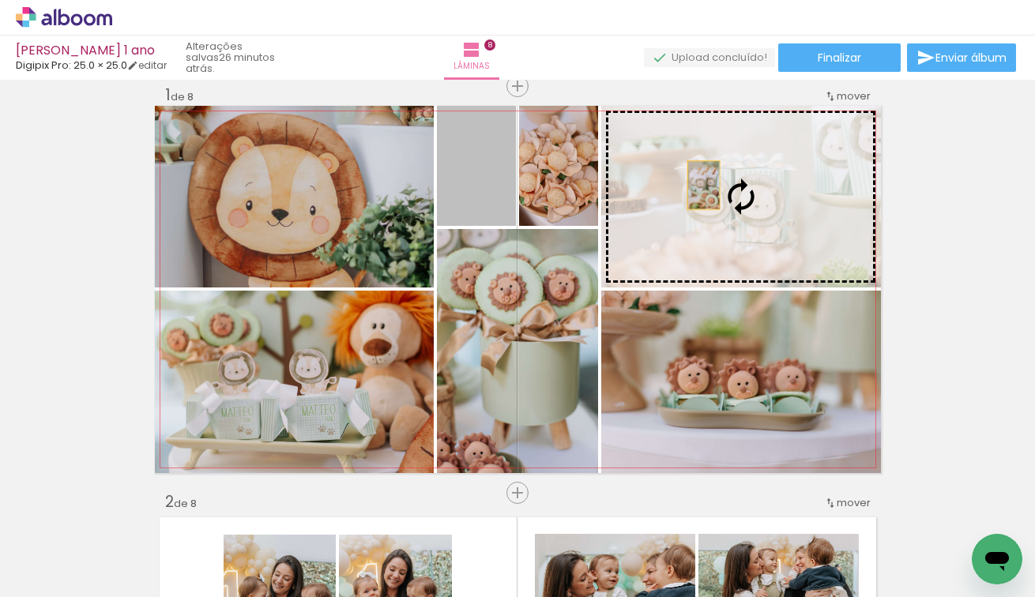
drag, startPoint x: 481, startPoint y: 184, endPoint x: 703, endPoint y: 184, distance: 221.9
click at [0, 0] on slot at bounding box center [0, 0] width 0 height 0
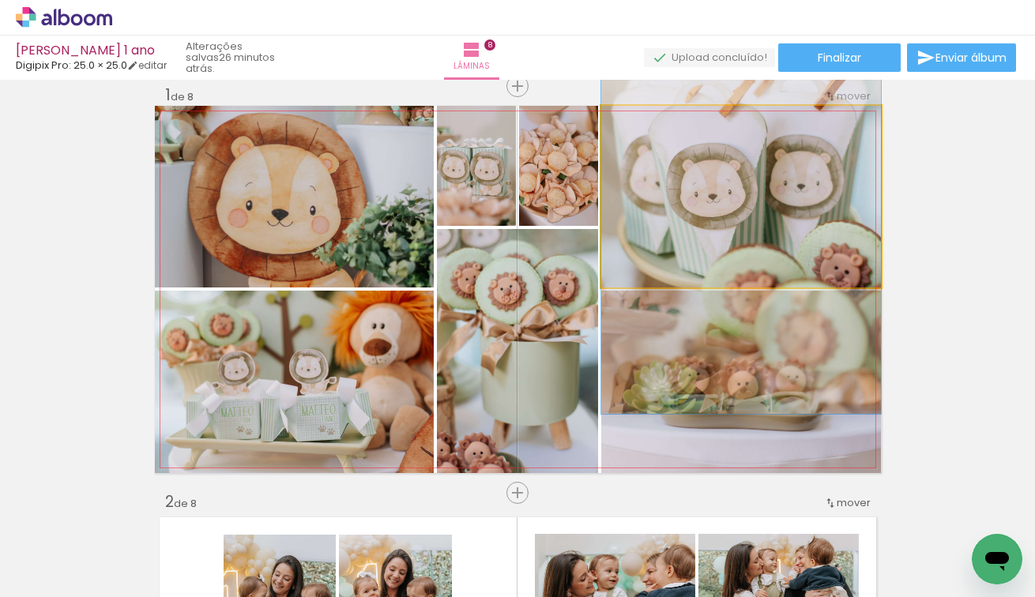
drag, startPoint x: 705, startPoint y: 187, endPoint x: 709, endPoint y: 195, distance: 8.8
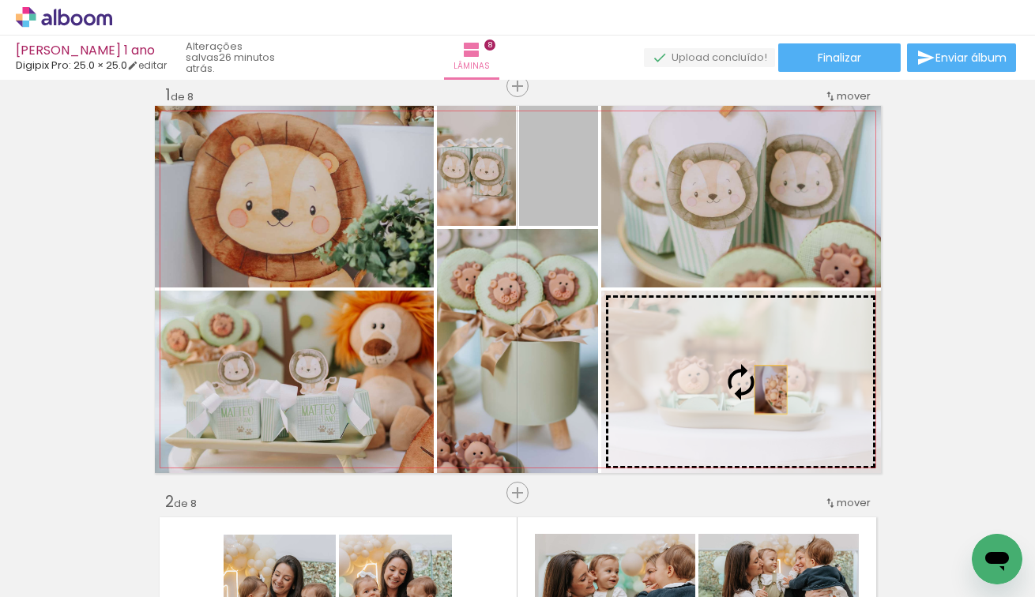
drag, startPoint x: 562, startPoint y: 179, endPoint x: 770, endPoint y: 389, distance: 295.4
click at [0, 0] on slot at bounding box center [0, 0] width 0 height 0
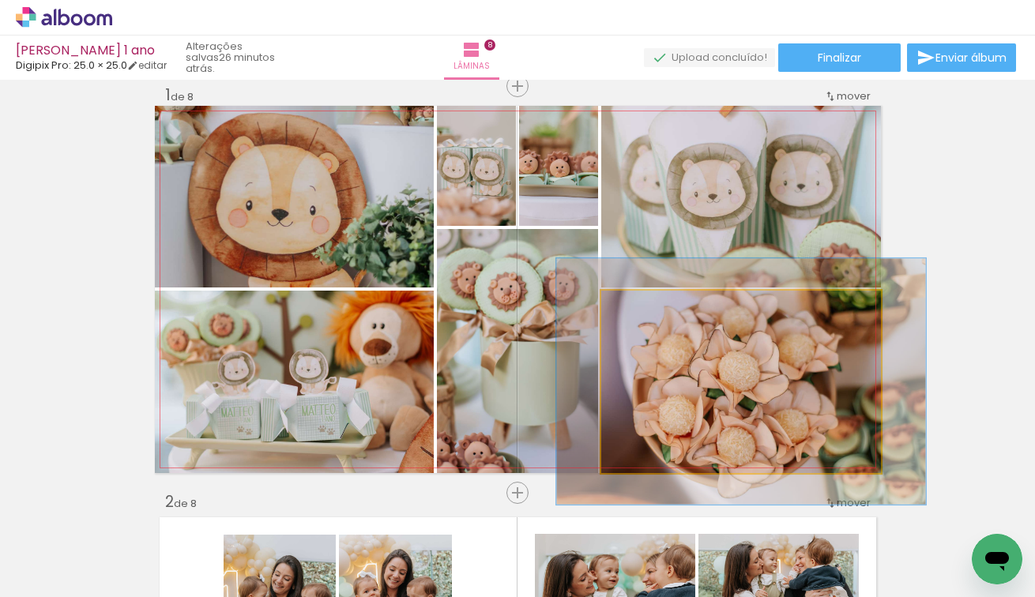
drag, startPoint x: 637, startPoint y: 316, endPoint x: 659, endPoint y: 316, distance: 22.1
type paper-slider "141"
click at [659, 316] on div at bounding box center [655, 307] width 25 height 25
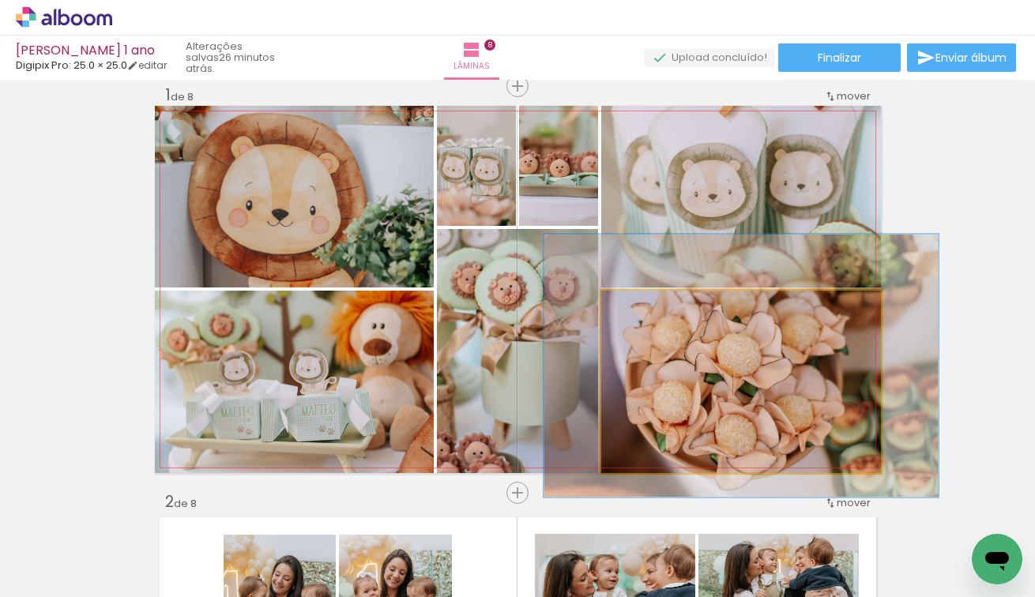
drag, startPoint x: 693, startPoint y: 391, endPoint x: 693, endPoint y: 375, distance: 15.8
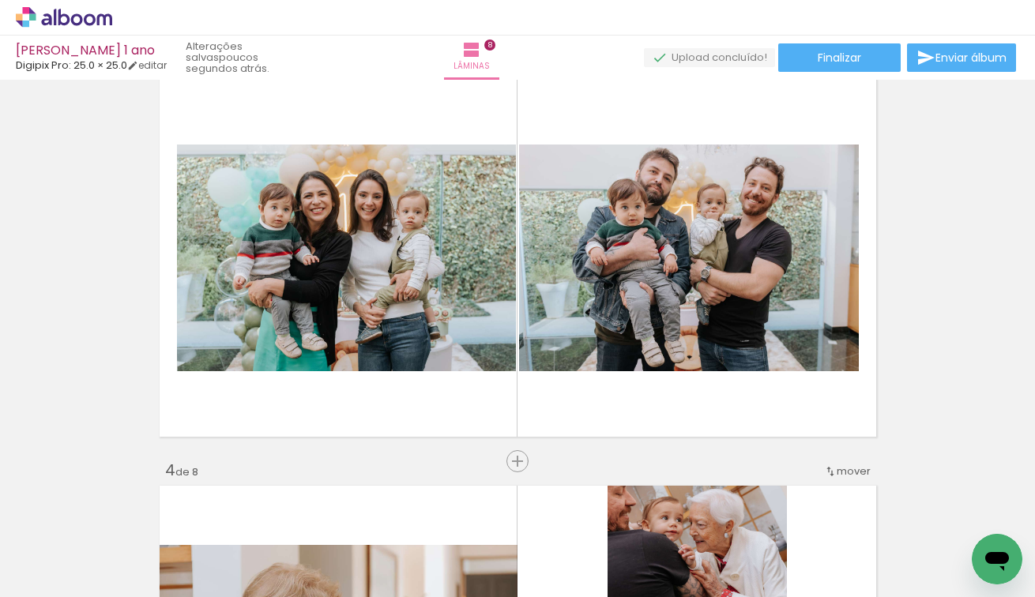
scroll to position [862, 0]
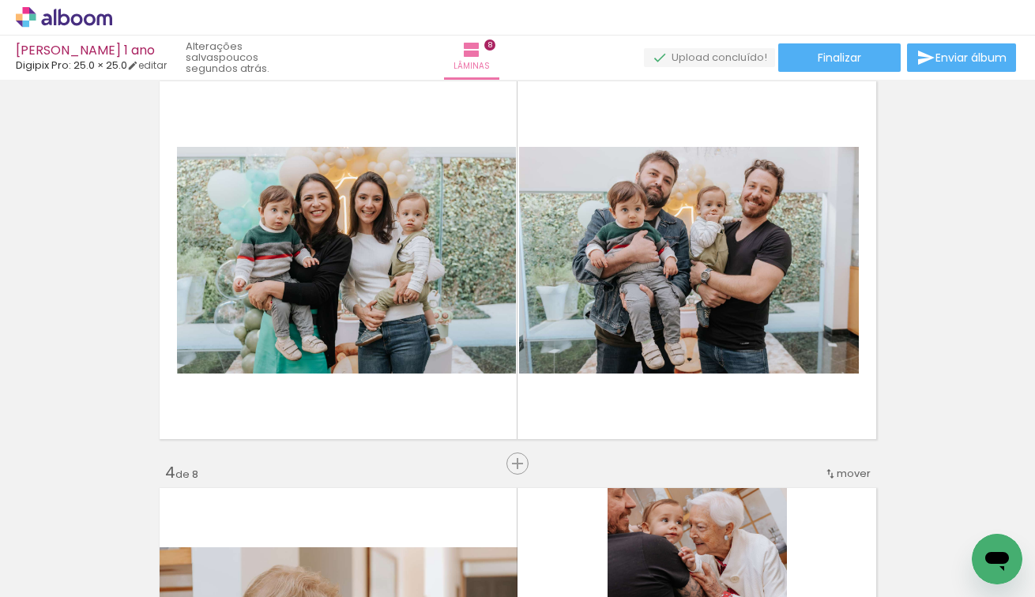
drag, startPoint x: 271, startPoint y: 538, endPoint x: 451, endPoint y: 263, distance: 328.6
click at [453, 262] on quentale-workspace at bounding box center [517, 298] width 1035 height 597
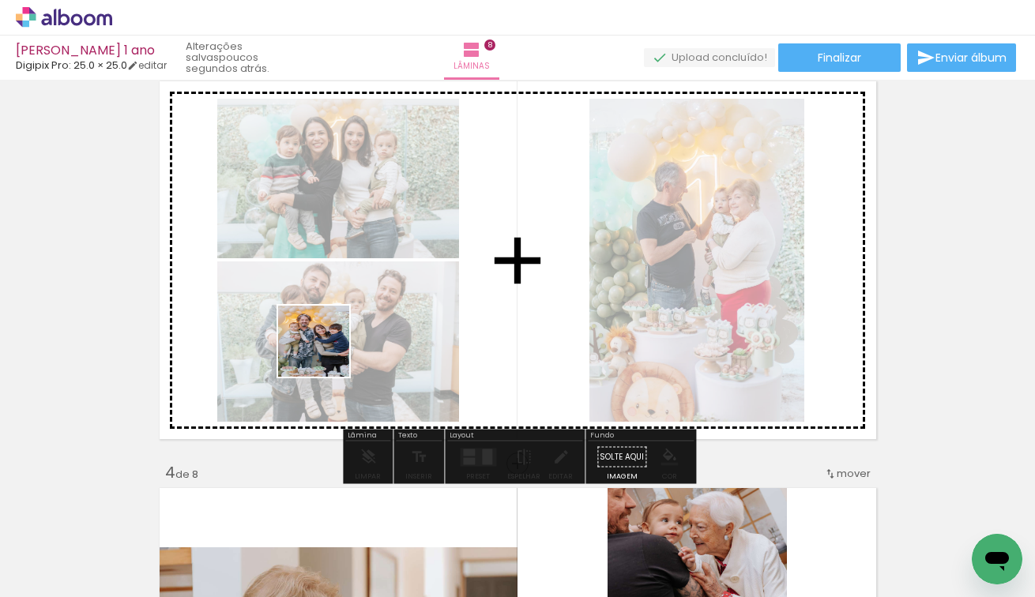
drag, startPoint x: 159, startPoint y: 554, endPoint x: 327, endPoint y: 351, distance: 263.6
click at [327, 352] on quentale-workspace at bounding box center [517, 298] width 1035 height 597
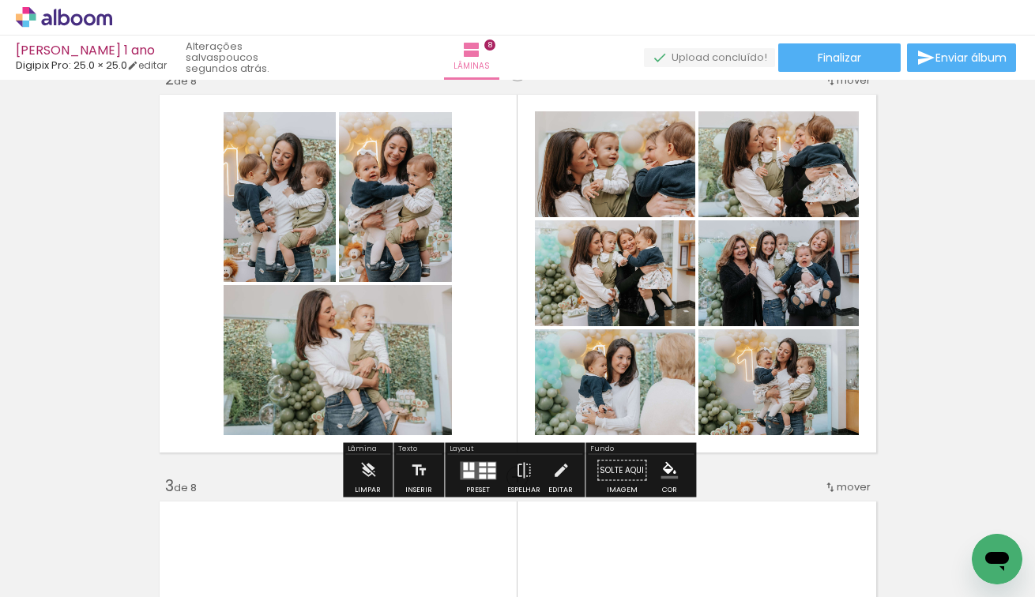
scroll to position [464, 0]
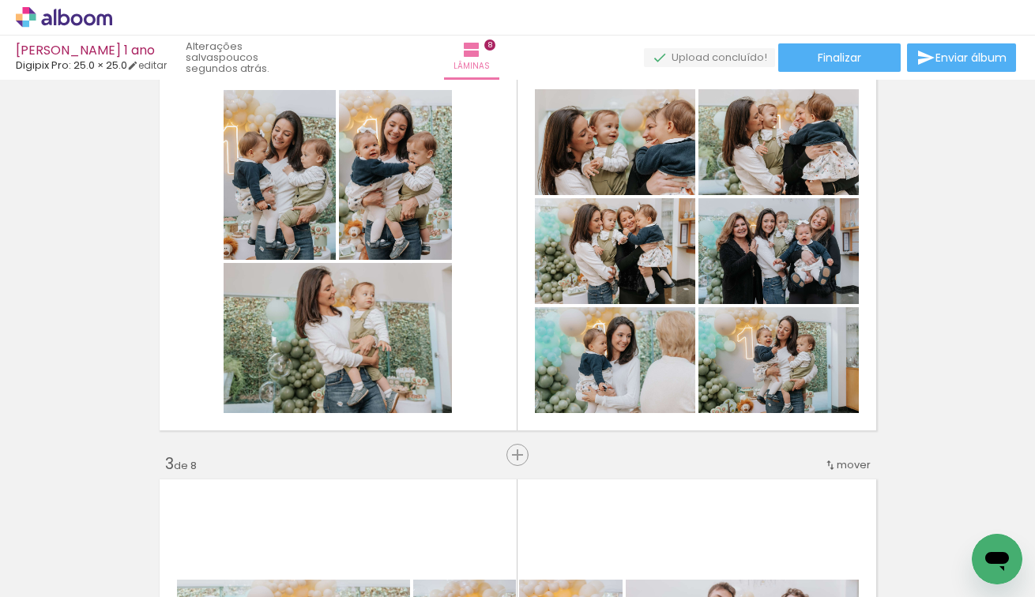
scroll to position [3397, 0]
